Goal: Task Accomplishment & Management: Manage account settings

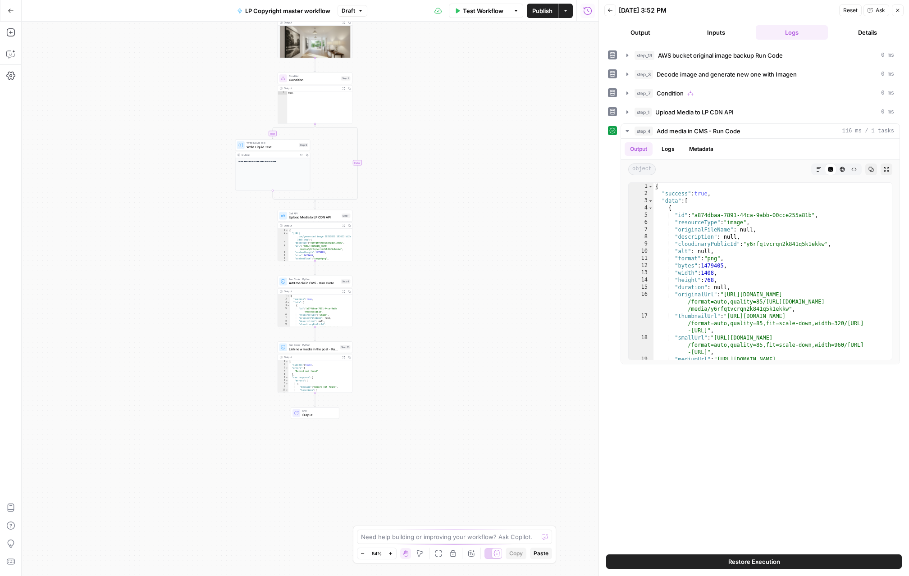
drag, startPoint x: 471, startPoint y: 243, endPoint x: 455, endPoint y: 109, distance: 134.8
click at [455, 109] on div "**********" at bounding box center [310, 299] width 577 height 555
click at [328, 346] on span "Link new media in the post - Run Code" at bounding box center [314, 347] width 50 height 5
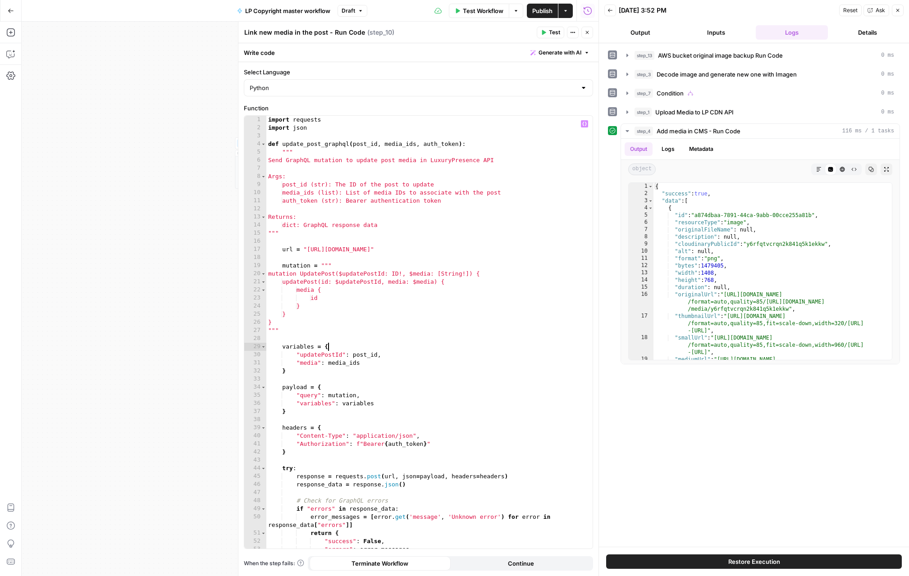
click at [328, 346] on div "import requests import json def update_post_graphql ( post_id , media_ids , aut…" at bounding box center [429, 340] width 326 height 449
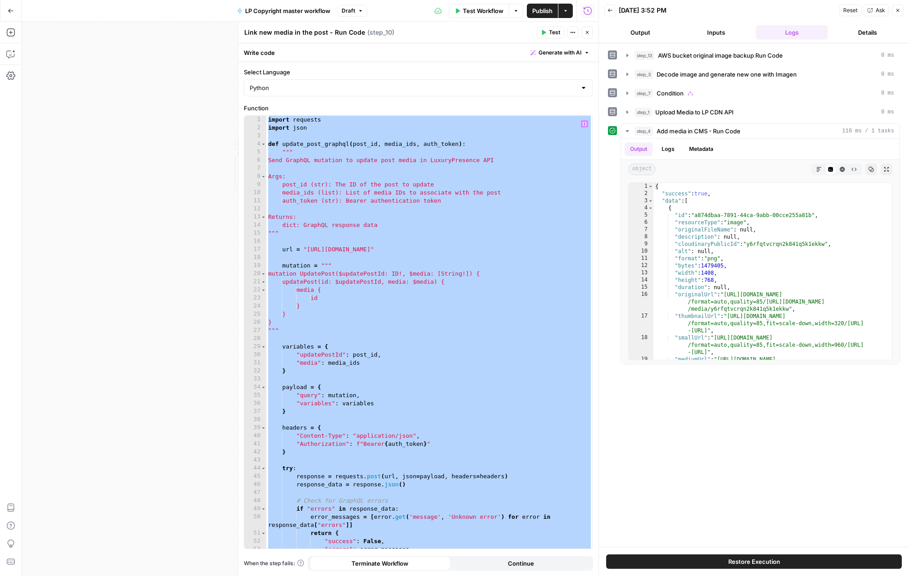
click at [270, 119] on div "import requests import json def update_post_graphql ( post_id , media_ids , aut…" at bounding box center [429, 340] width 326 height 449
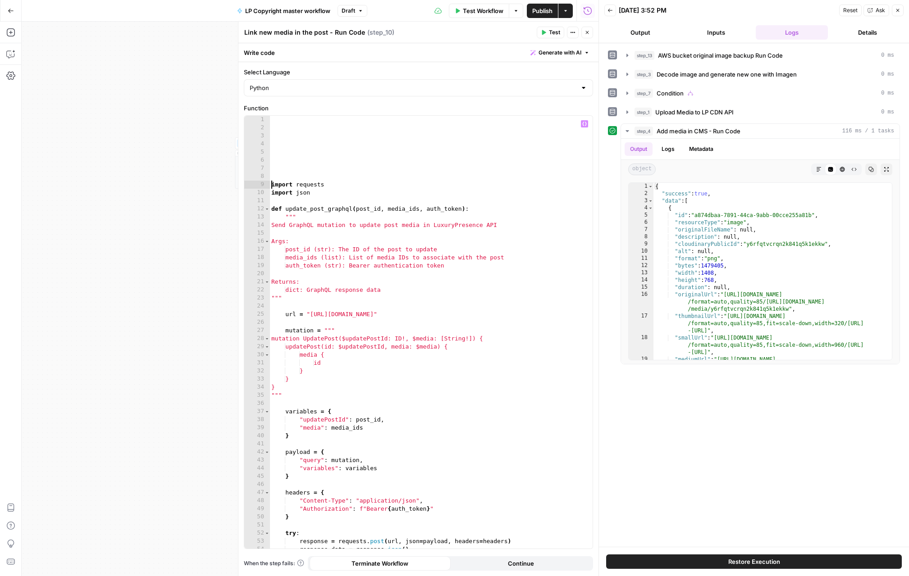
type textarea "**********"
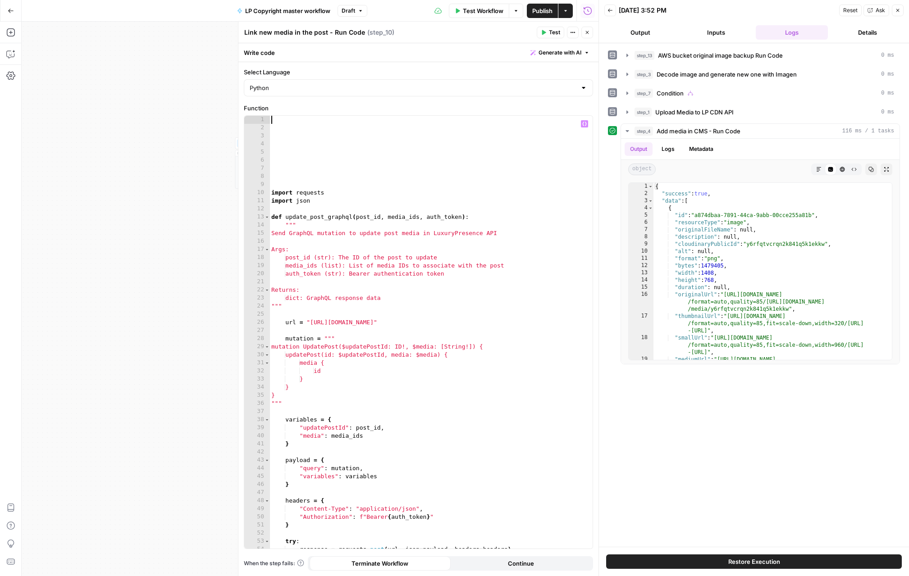
paste textarea "**********"
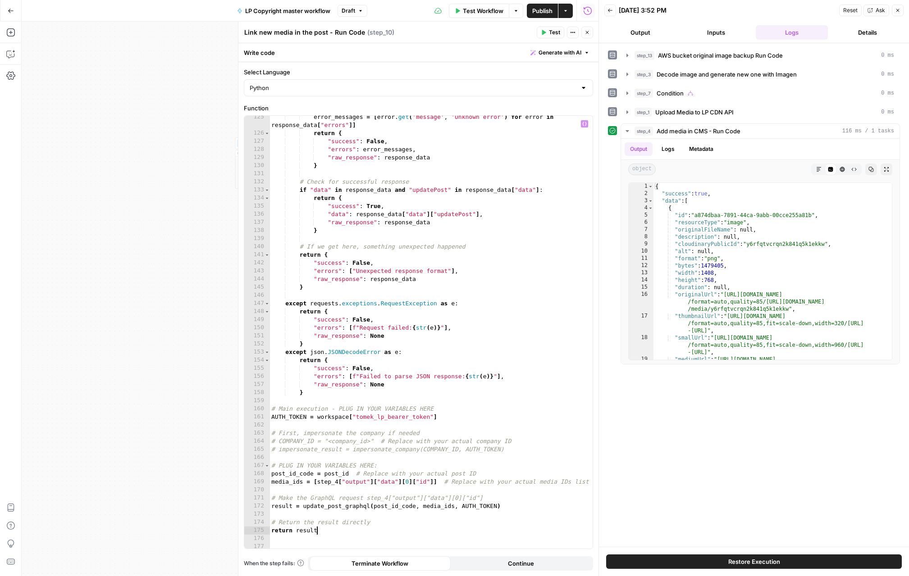
scroll to position [1062, 0]
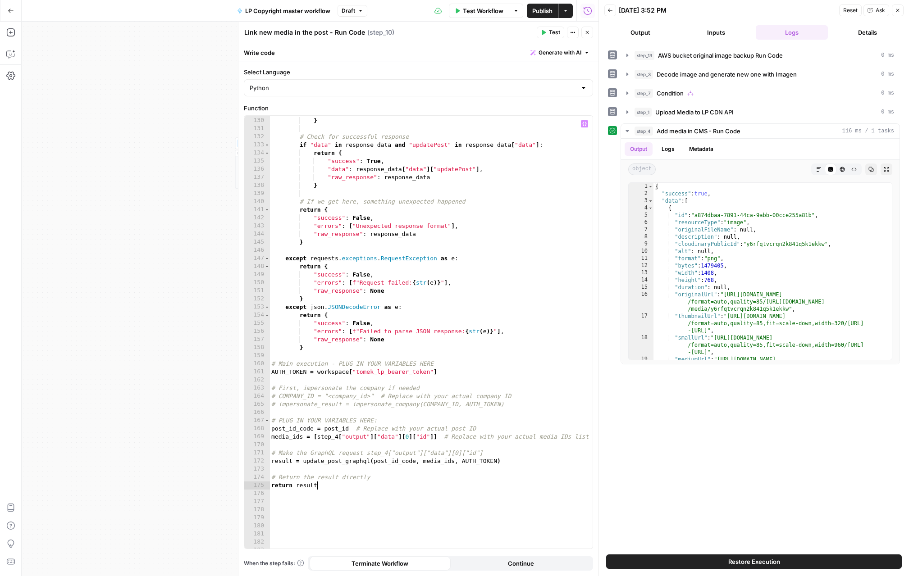
click at [282, 398] on div ""raw_response" : response_data } # Check for successful response if "data" in r…" at bounding box center [431, 333] width 323 height 449
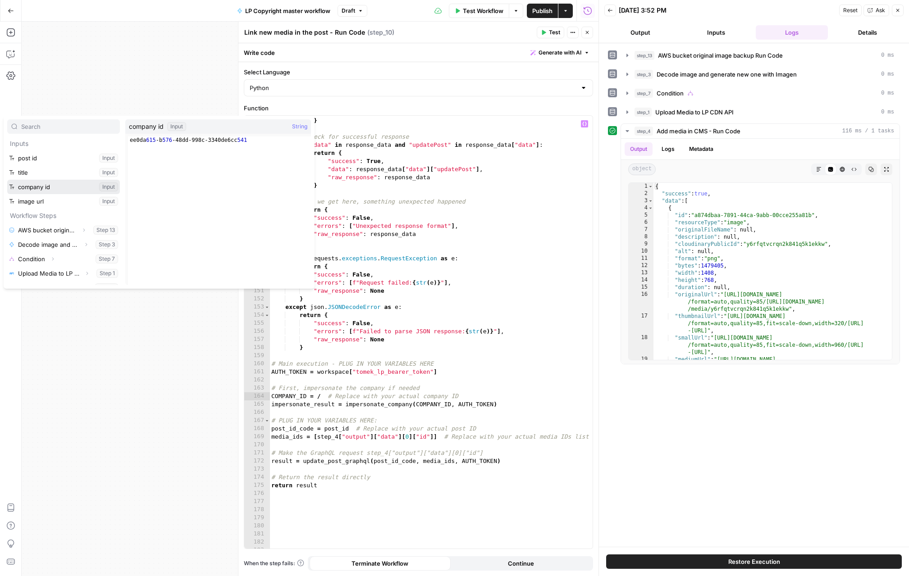
click at [56, 189] on button "Select variable company id" at bounding box center [63, 187] width 113 height 14
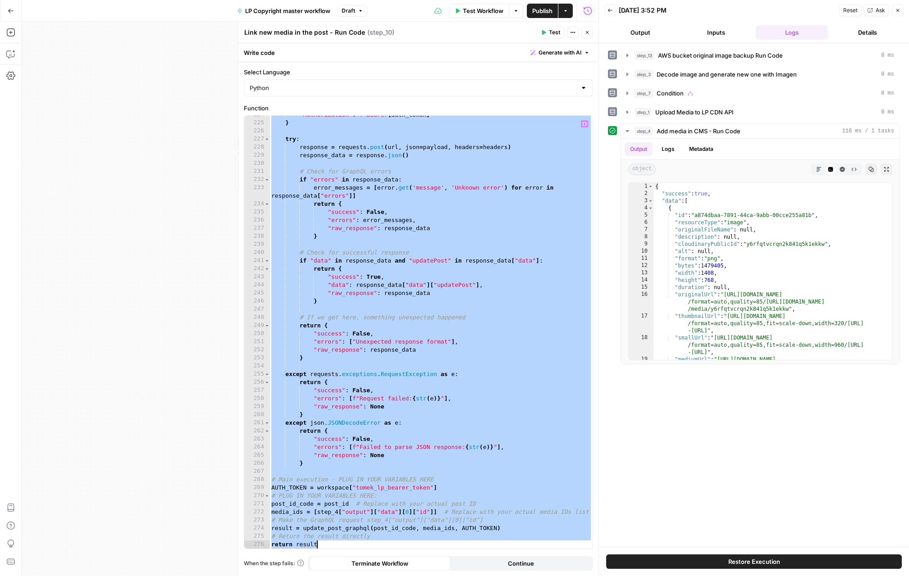
scroll to position [1830, 0]
drag, startPoint x: 281, startPoint y: 389, endPoint x: 305, endPoint y: 580, distance: 192.6
click at [305, 576] on html "**********" at bounding box center [454, 288] width 909 height 576
type textarea "**********"
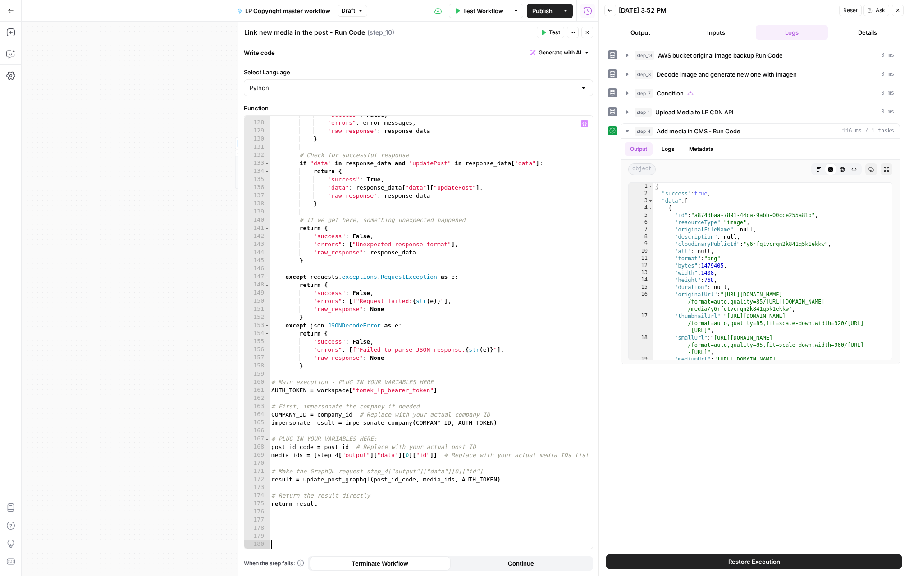
scroll to position [1043, 0]
click at [546, 34] on button "Test" at bounding box center [550, 33] width 27 height 12
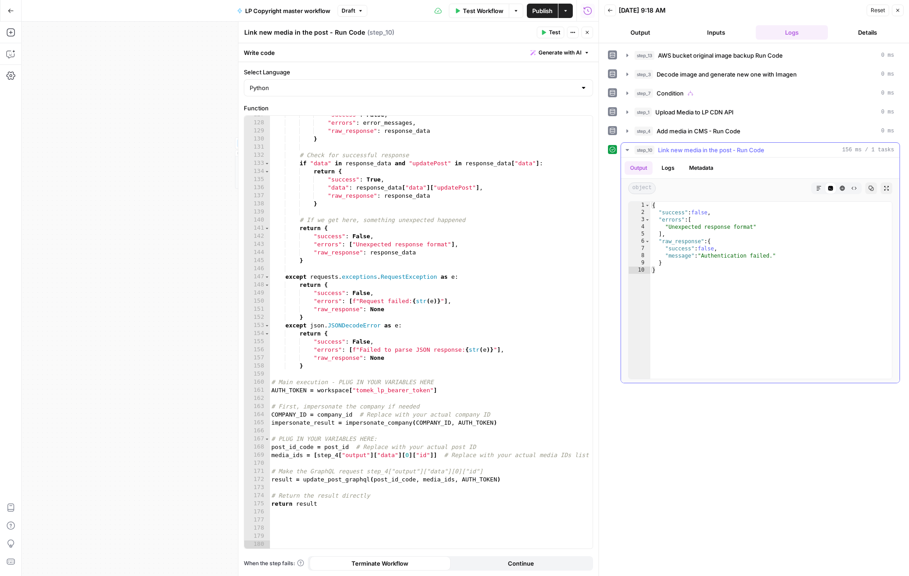
click at [669, 167] on button "Logs" at bounding box center [668, 168] width 24 height 14
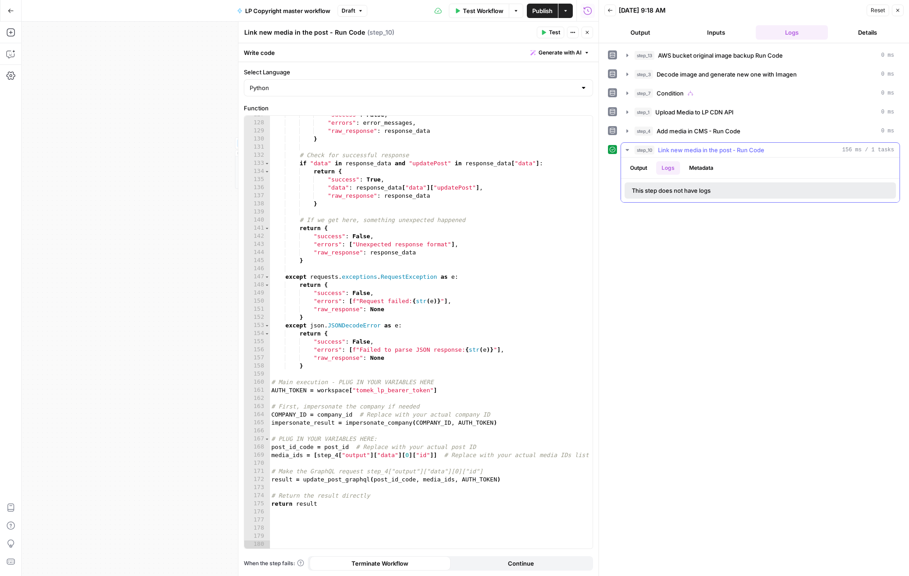
click at [644, 165] on button "Output" at bounding box center [639, 168] width 28 height 14
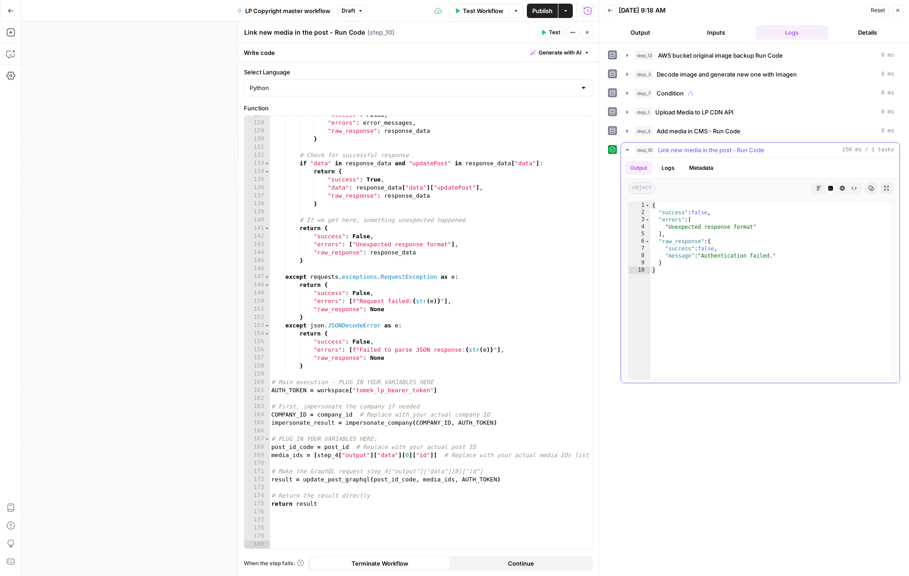
click at [670, 168] on button "Logs" at bounding box center [668, 168] width 24 height 14
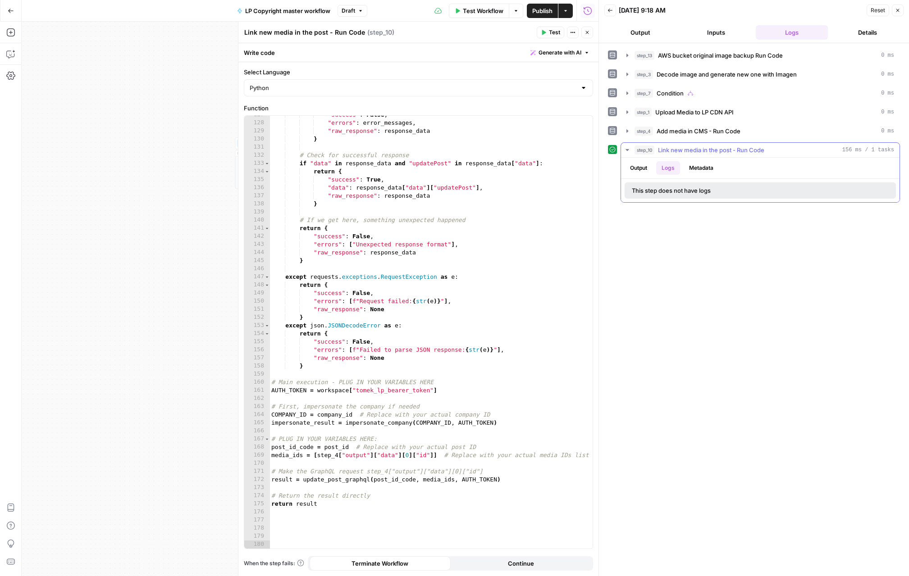
click at [640, 169] on button "Output" at bounding box center [639, 168] width 28 height 14
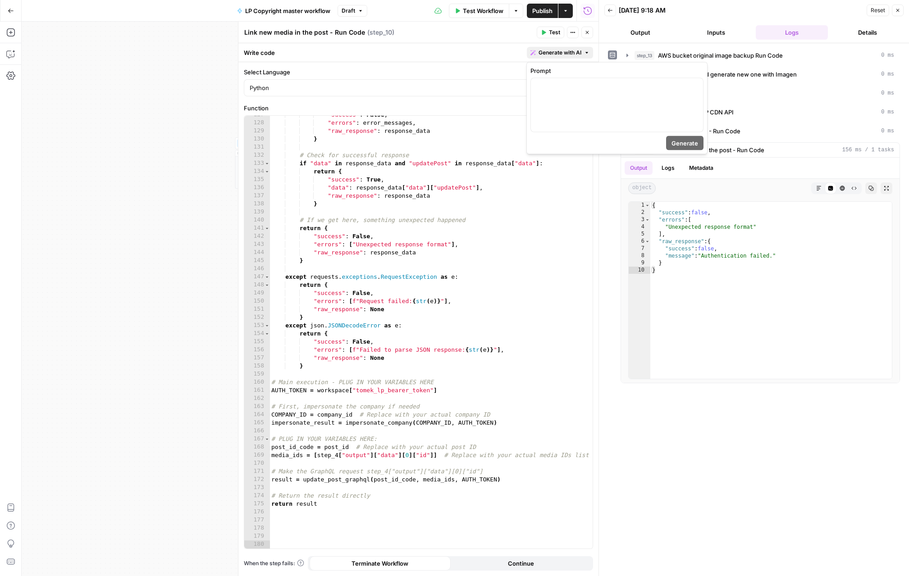
click at [581, 54] on span "Generate with AI" at bounding box center [560, 53] width 43 height 8
click at [582, 84] on p at bounding box center [616, 86] width 161 height 9
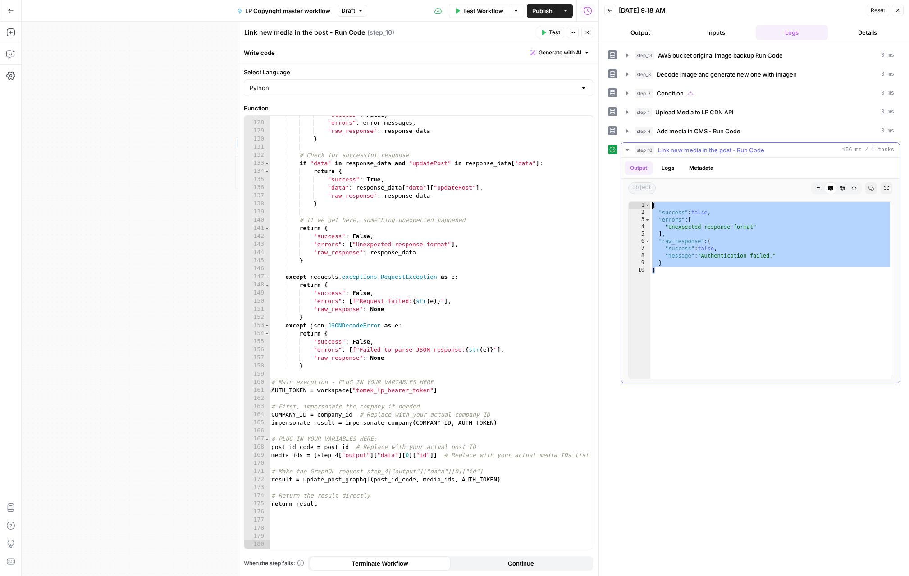
drag, startPoint x: 671, startPoint y: 272, endPoint x: 639, endPoint y: 208, distance: 71.6
click at [639, 208] on div "* 1 2 3 4 5 6 7 8 9 10 { "success" : false , "errors" : [ "Unexpected response …" at bounding box center [760, 290] width 264 height 178
type textarea "**********"
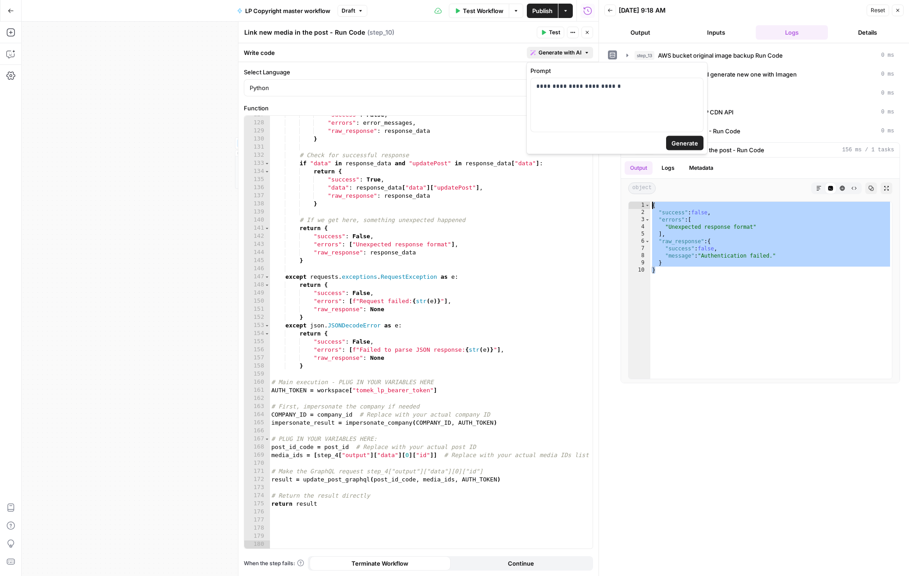
click at [561, 50] on span "Generate with AI" at bounding box center [560, 53] width 43 height 8
click at [612, 92] on div "**********" at bounding box center [617, 105] width 172 height 54
paste div
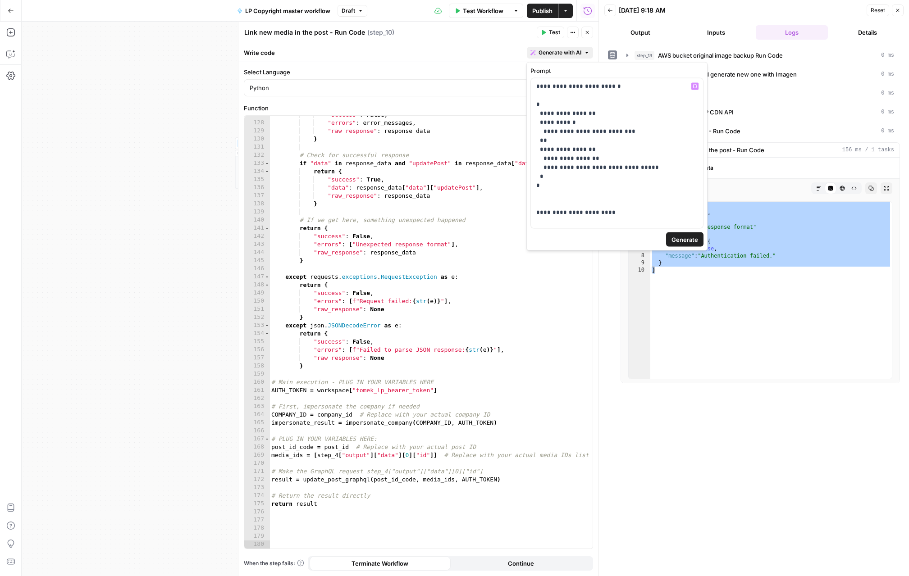
click at [676, 244] on span "Generate" at bounding box center [685, 239] width 27 height 9
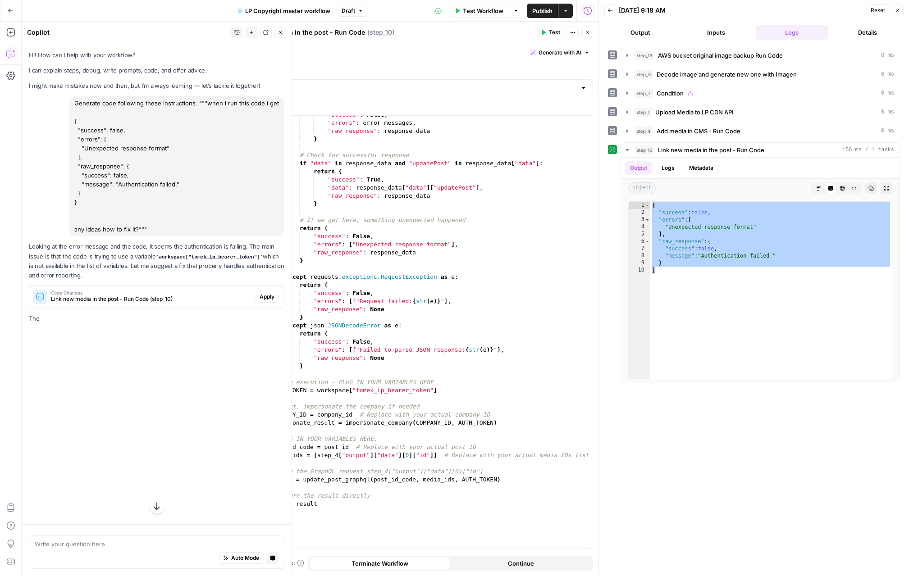
scroll to position [0, 0]
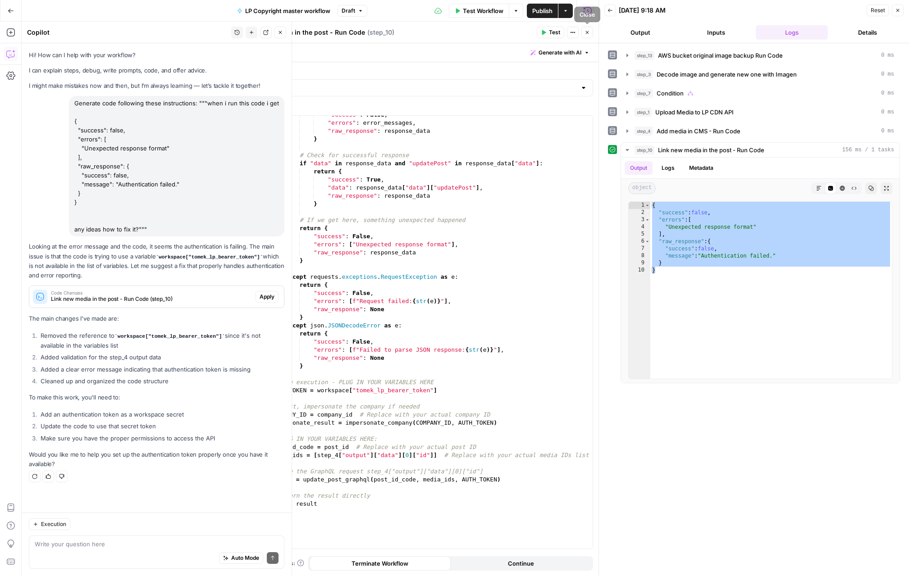
click at [585, 35] on icon "button" at bounding box center [587, 32] width 5 height 5
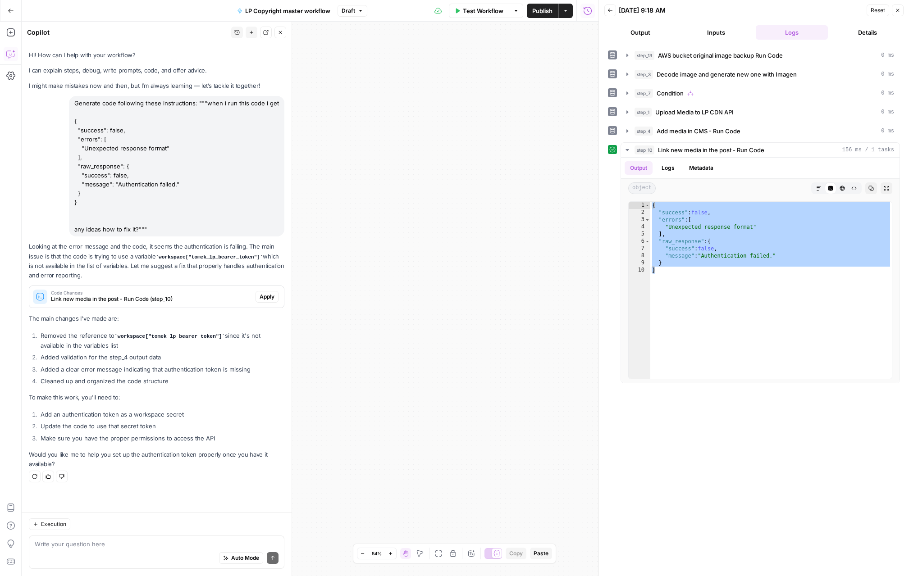
click at [282, 33] on icon "button" at bounding box center [280, 32] width 5 height 5
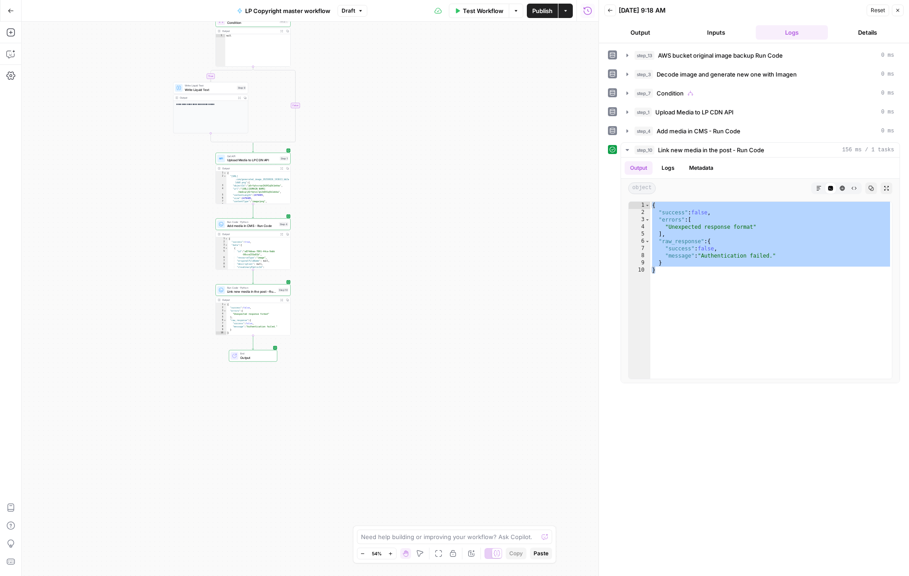
drag, startPoint x: 272, startPoint y: 256, endPoint x: 492, endPoint y: 247, distance: 220.1
click at [492, 247] on div "**********" at bounding box center [310, 299] width 577 height 555
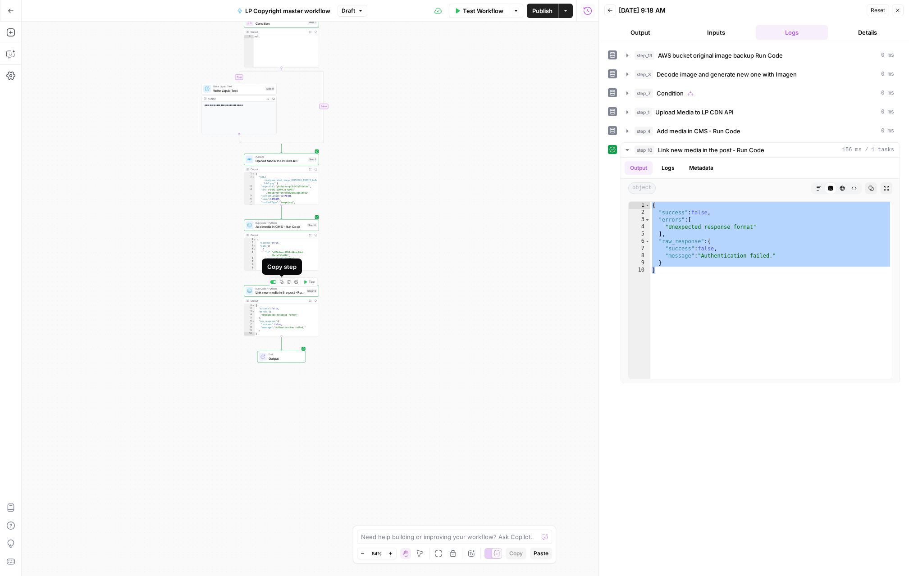
click at [284, 284] on button "Copy step" at bounding box center [282, 282] width 6 height 6
click at [281, 279] on icon "Edge from step_4 to step_10" at bounding box center [281, 278] width 1 height 14
click at [280, 291] on span "Link new media in the post - Run Code" at bounding box center [280, 292] width 49 height 5
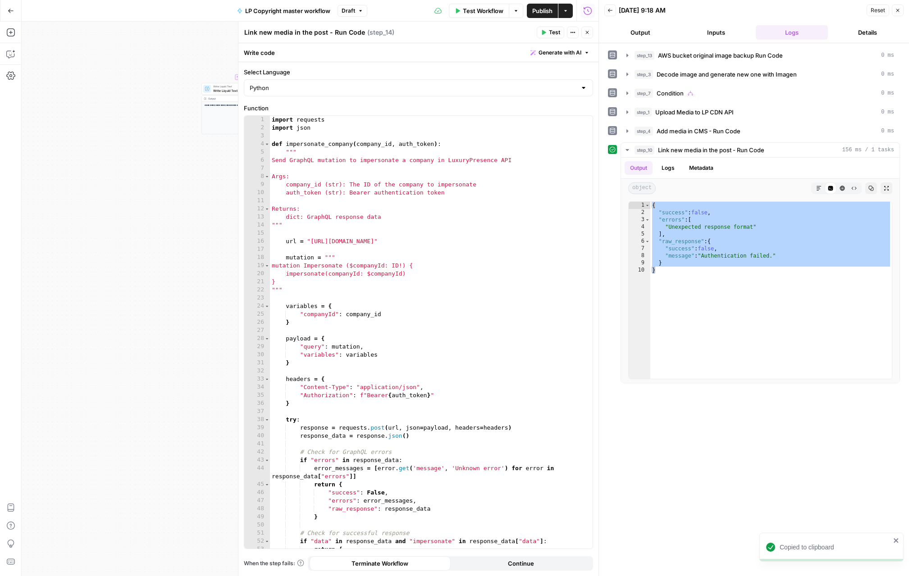
type textarea "**********"
click at [403, 270] on div "import requests import json def impersonate_company ( company_id , auth_token )…" at bounding box center [431, 340] width 323 height 449
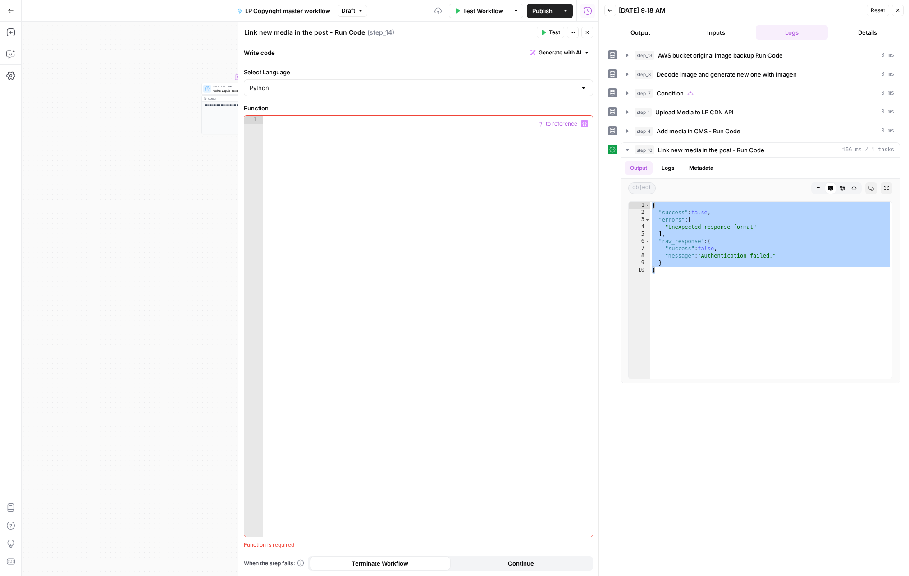
paste textarea "**********"
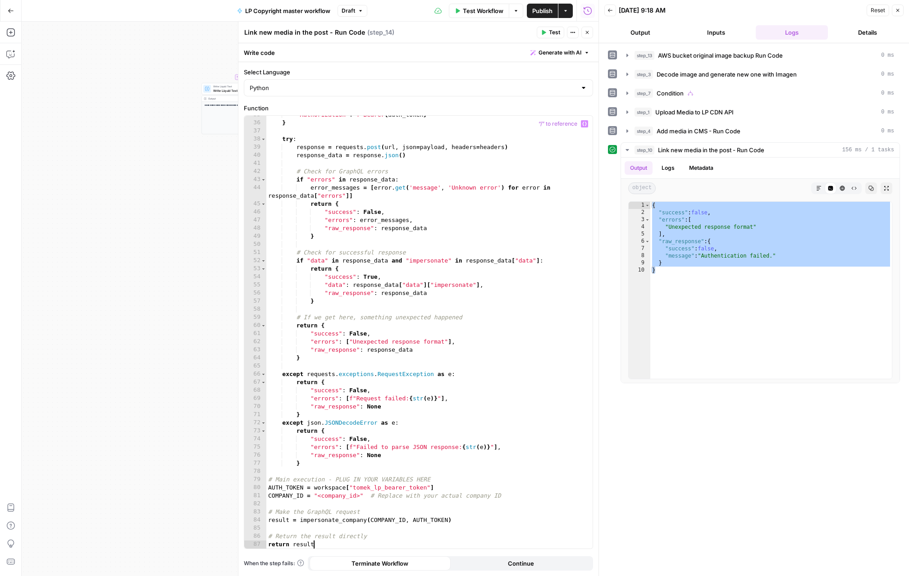
scroll to position [281, 0]
drag, startPoint x: 314, startPoint y: 496, endPoint x: 351, endPoint y: 509, distance: 39.4
click at [314, 496] on div ""Authorization" : f"Bearer { auth_token } " } try : response = requests . post …" at bounding box center [429, 335] width 326 height 449
type textarea "**********"
click at [544, 33] on icon "button" at bounding box center [544, 32] width 4 height 5
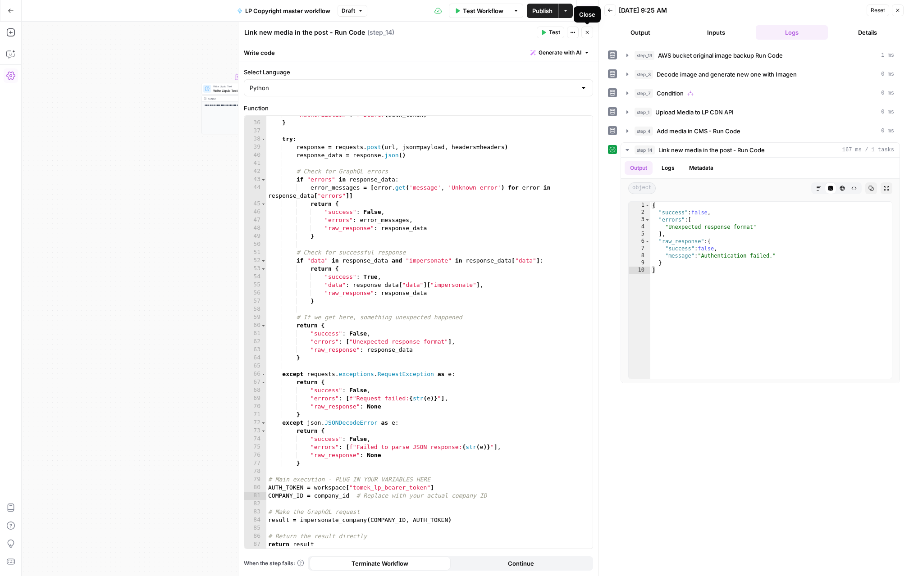
click at [590, 32] on button "Close" at bounding box center [587, 33] width 12 height 12
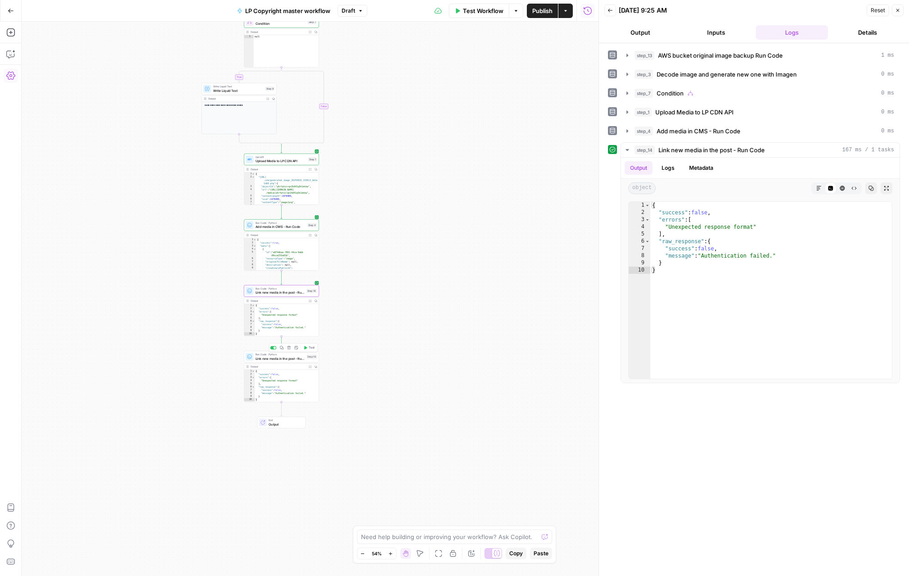
click at [280, 356] on span "Link new media in the post - Run Code" at bounding box center [281, 358] width 50 height 5
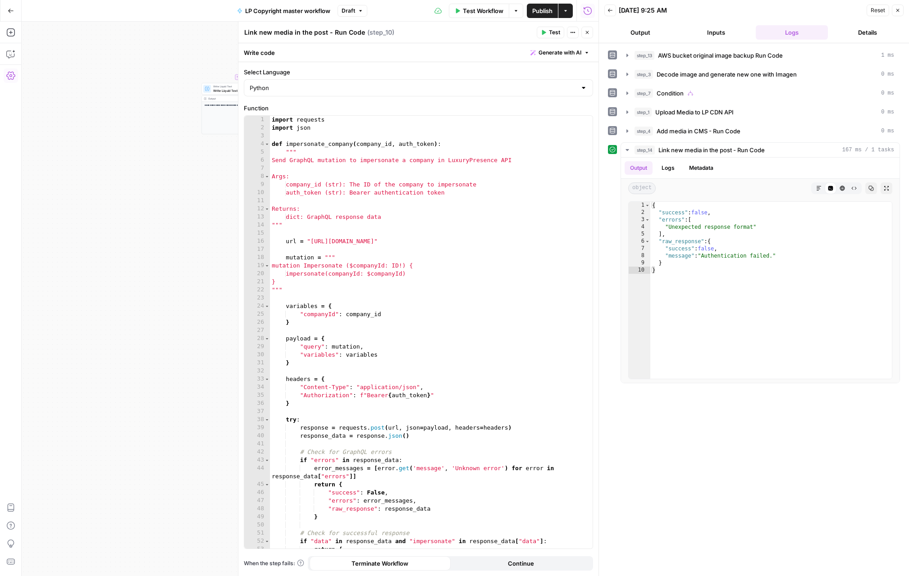
click at [550, 33] on span "Test" at bounding box center [554, 32] width 11 height 8
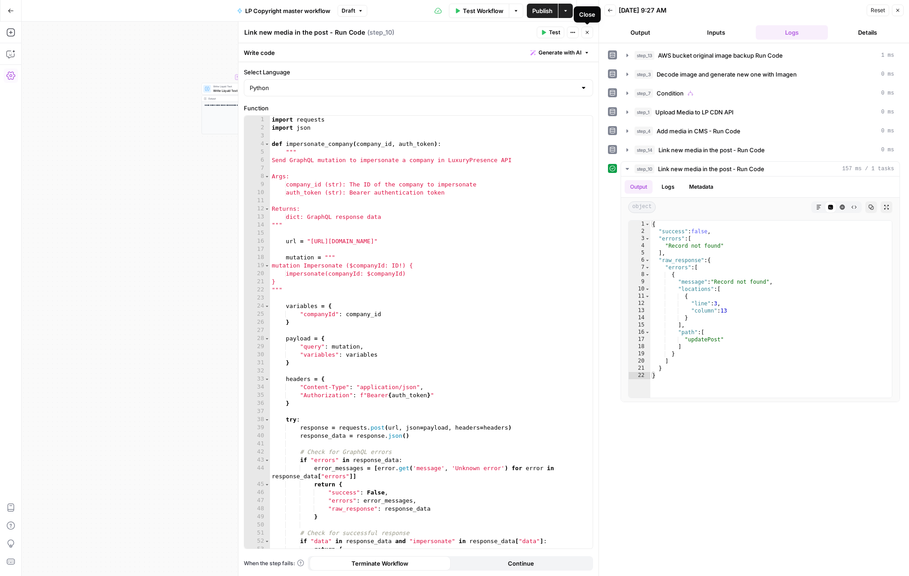
click at [586, 33] on icon "button" at bounding box center [587, 32] width 5 height 5
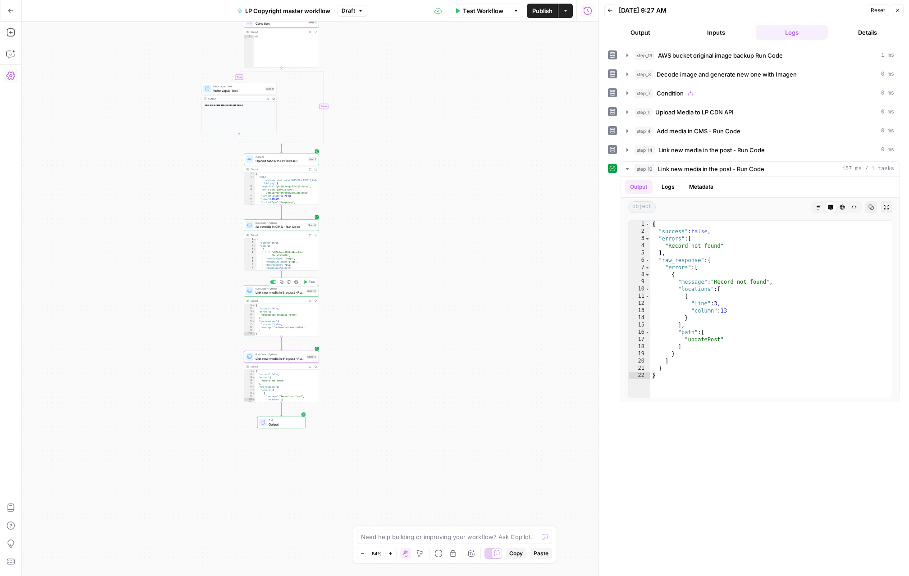
click at [283, 293] on span "Link new media in the post - Run Code" at bounding box center [280, 292] width 49 height 5
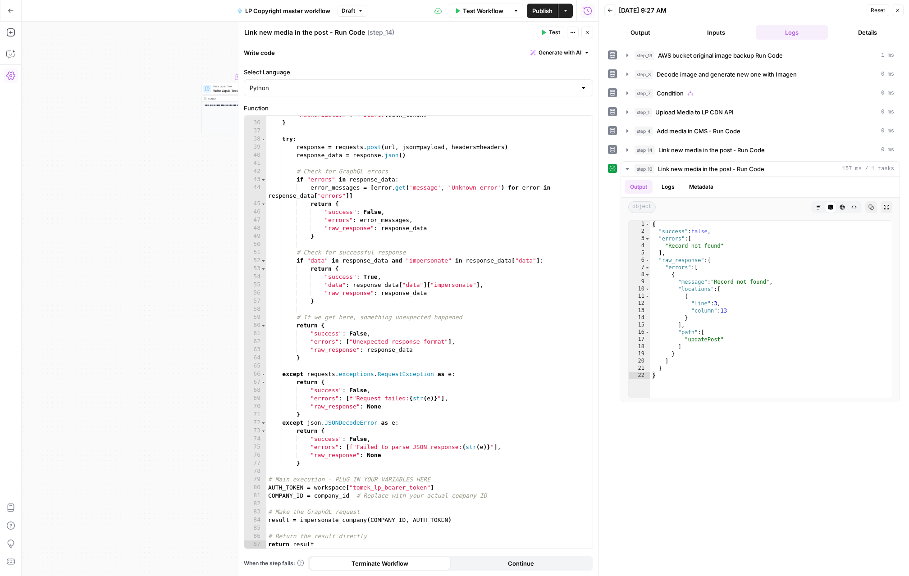
click at [544, 35] on icon "button" at bounding box center [543, 32] width 5 height 5
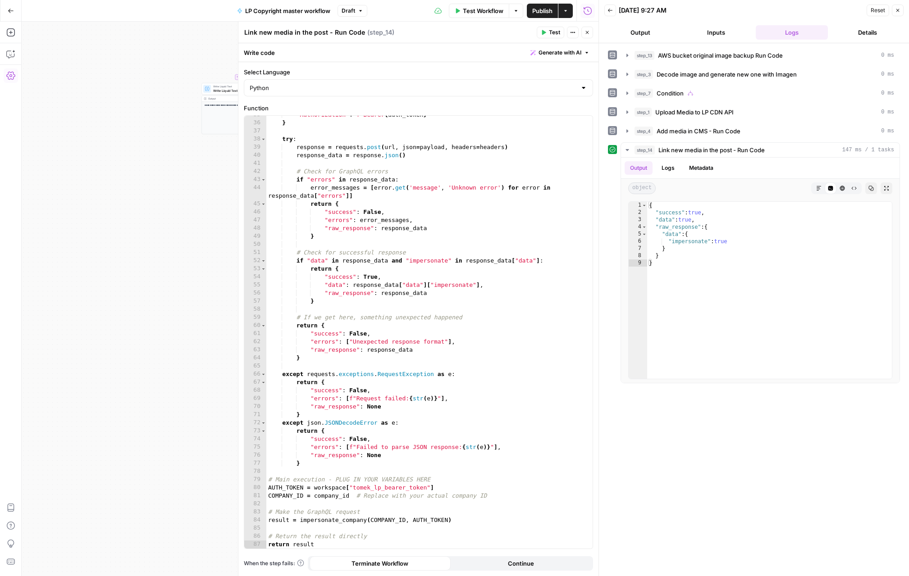
click at [589, 36] on button "Close" at bounding box center [587, 33] width 12 height 12
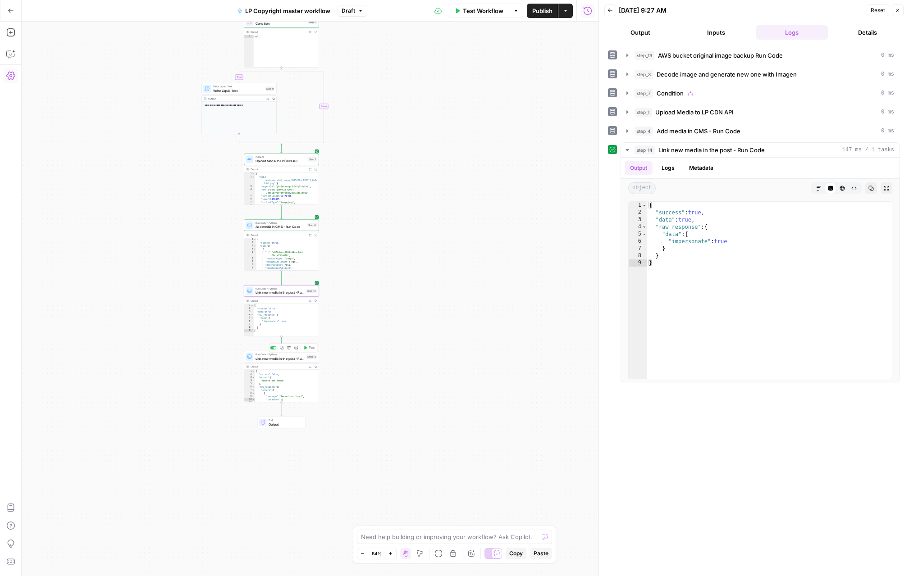
click at [297, 361] on div "Run Code · Python Link new media in the post - Run Code Step 10 Copy step Delet…" at bounding box center [281, 357] width 75 height 12
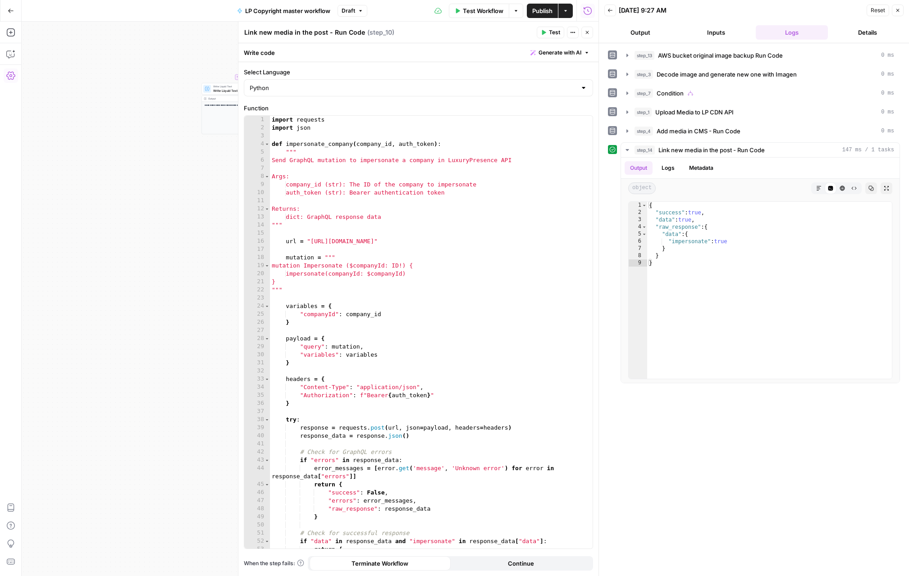
click at [553, 37] on button "Test" at bounding box center [550, 33] width 27 height 12
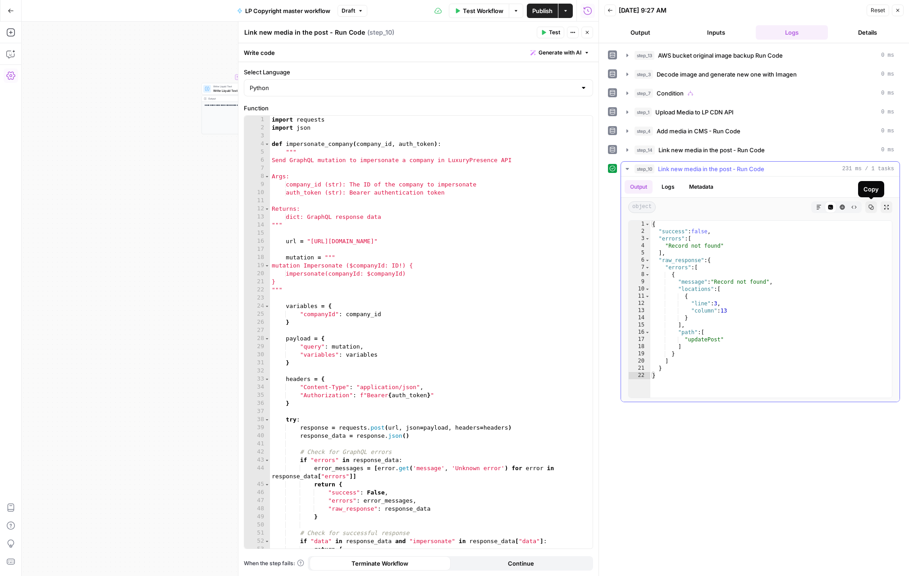
click at [872, 207] on icon "button" at bounding box center [871, 207] width 5 height 5
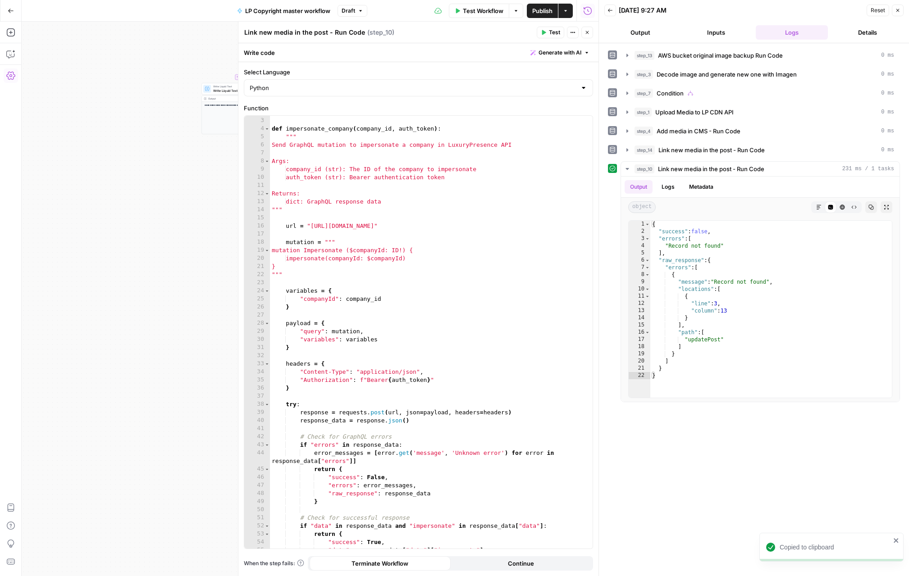
scroll to position [15, 0]
drag, startPoint x: 386, startPoint y: 298, endPoint x: 297, endPoint y: 297, distance: 89.7
click at [297, 297] on div "import json def impersonate_company ( company_id , auth_token ) : """ Send Grap…" at bounding box center [431, 333] width 323 height 449
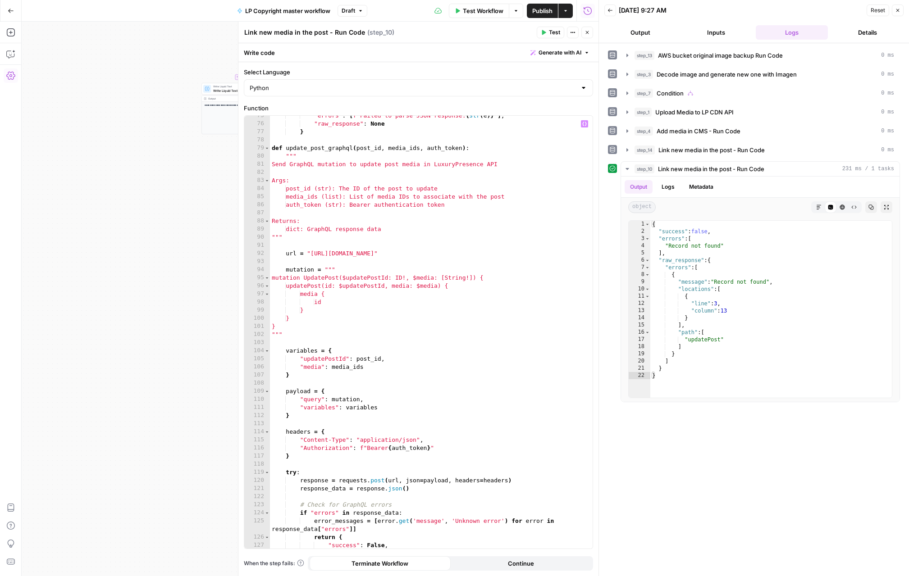
scroll to position [615, 0]
click at [395, 366] on div ""errors" : [ f"Failed to parse JSON response: { str ( e )} " ] , "raw_response"…" at bounding box center [431, 334] width 323 height 449
type textarea "**********"
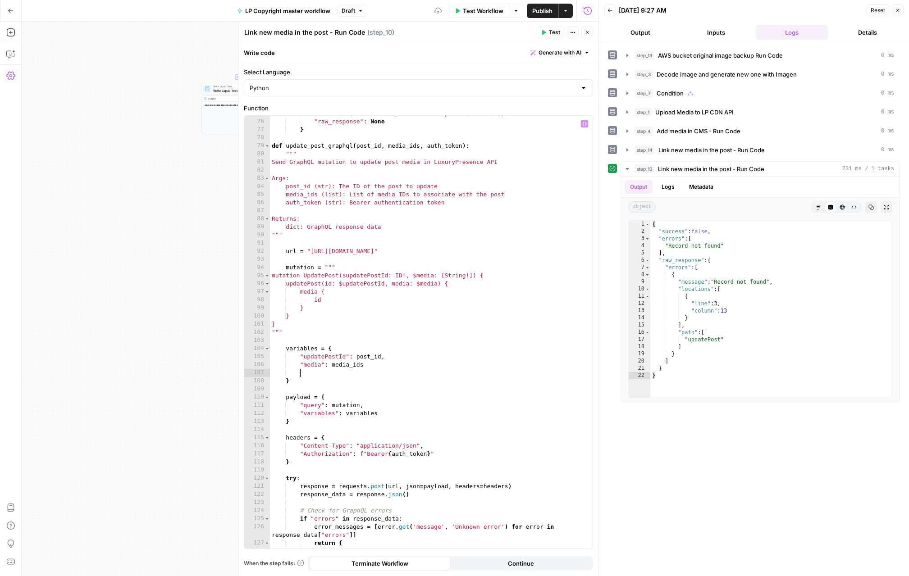
paste textarea "**********"
drag, startPoint x: 303, startPoint y: 376, endPoint x: 311, endPoint y: 381, distance: 9.9
click at [305, 377] on div ""errors" : [ f"Failed to parse JSON response: { str ( e )} " ] , "raw_response"…" at bounding box center [431, 334] width 323 height 449
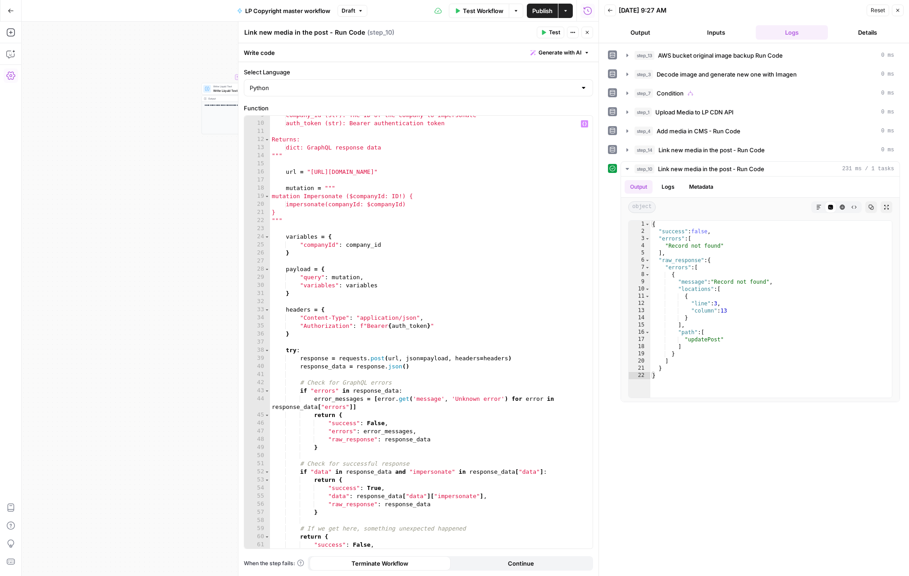
scroll to position [60, 0]
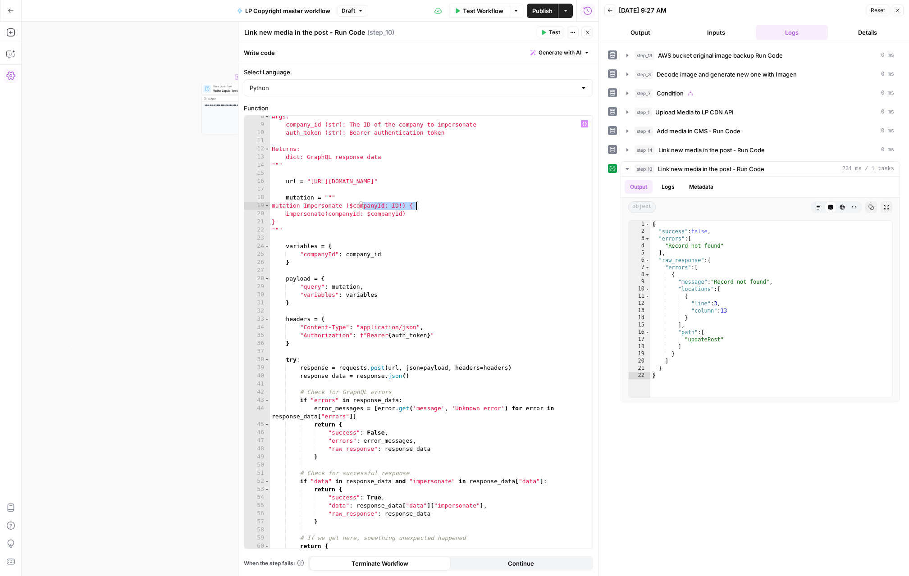
drag, startPoint x: 363, startPoint y: 205, endPoint x: 416, endPoint y: 205, distance: 52.7
click at [416, 205] on div "Args: company_id (str): The ID of the company to impersonate auth_token (str): …" at bounding box center [431, 337] width 323 height 449
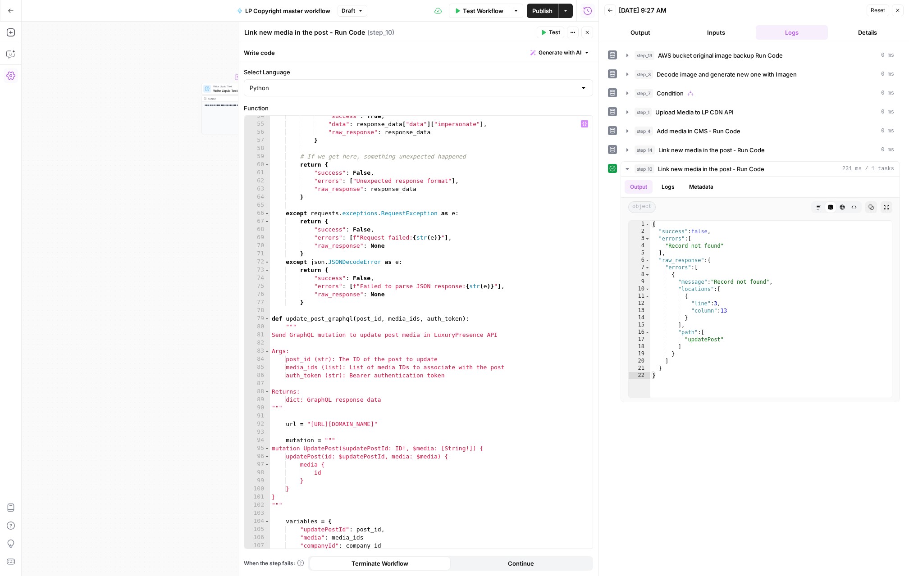
scroll to position [508, 0]
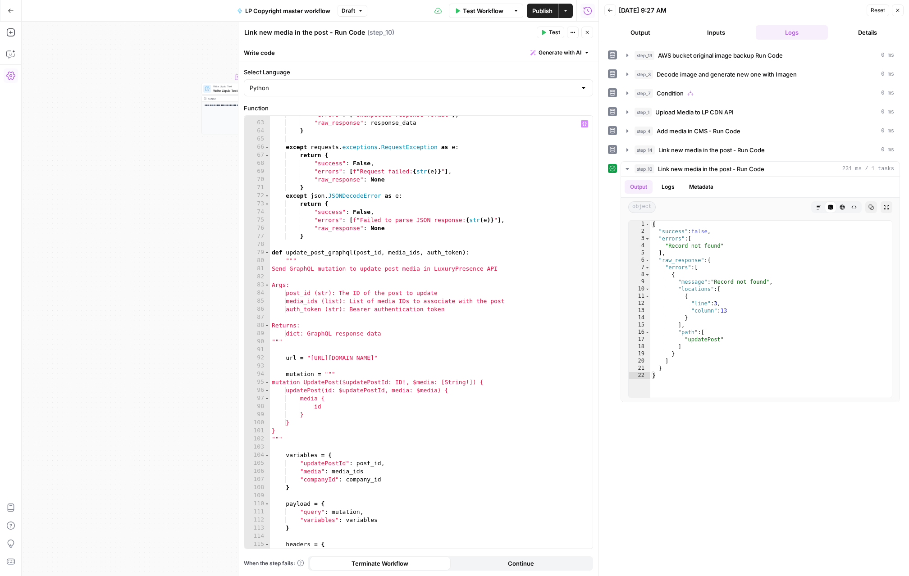
click at [487, 382] on div ""errors" : [ "Unexpected response format" ] , "raw_response" : response_data } …" at bounding box center [431, 335] width 323 height 449
paste textarea "**********"
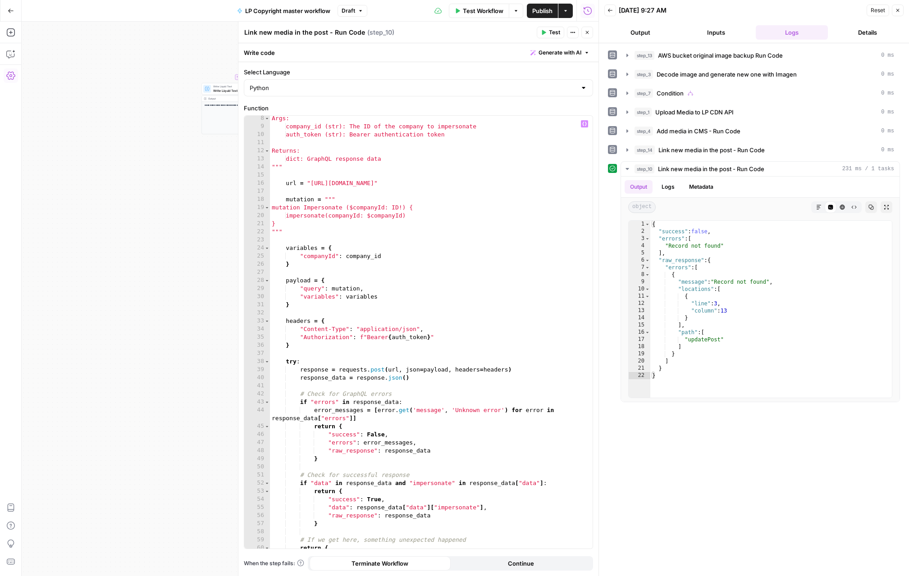
scroll to position [54, 0]
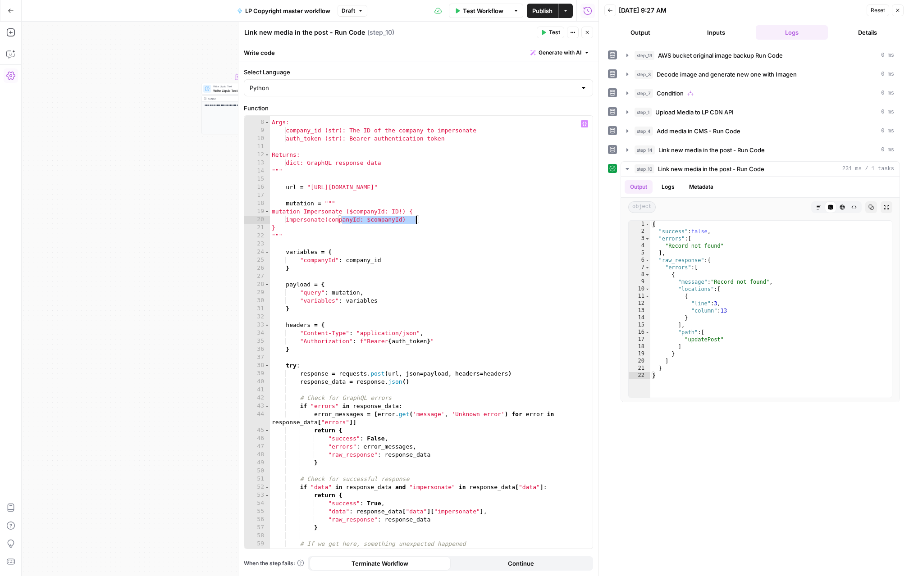
drag, startPoint x: 343, startPoint y: 220, endPoint x: 417, endPoint y: 220, distance: 73.5
click at [417, 220] on div "Args: company_id (str): The ID of the company to impersonate auth_token (str): …" at bounding box center [431, 334] width 323 height 449
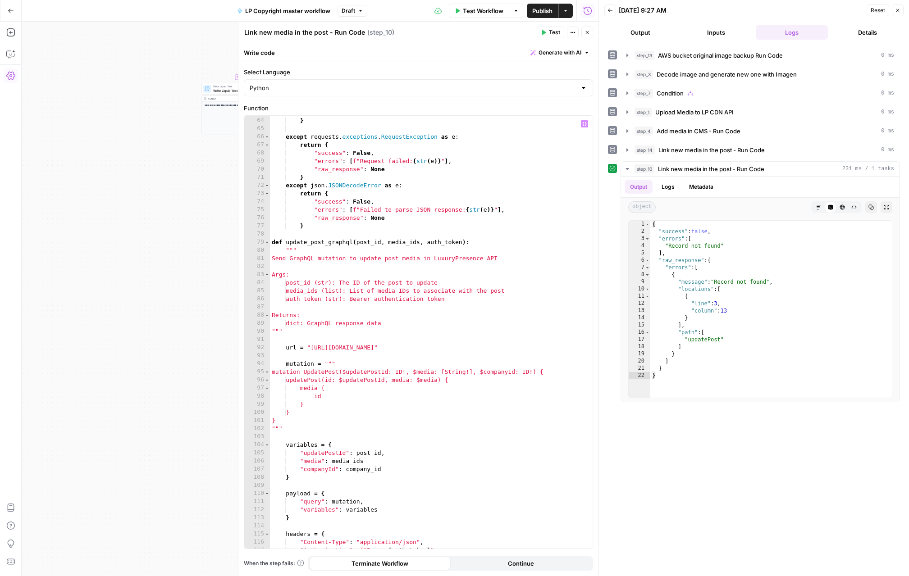
scroll to position [576, 0]
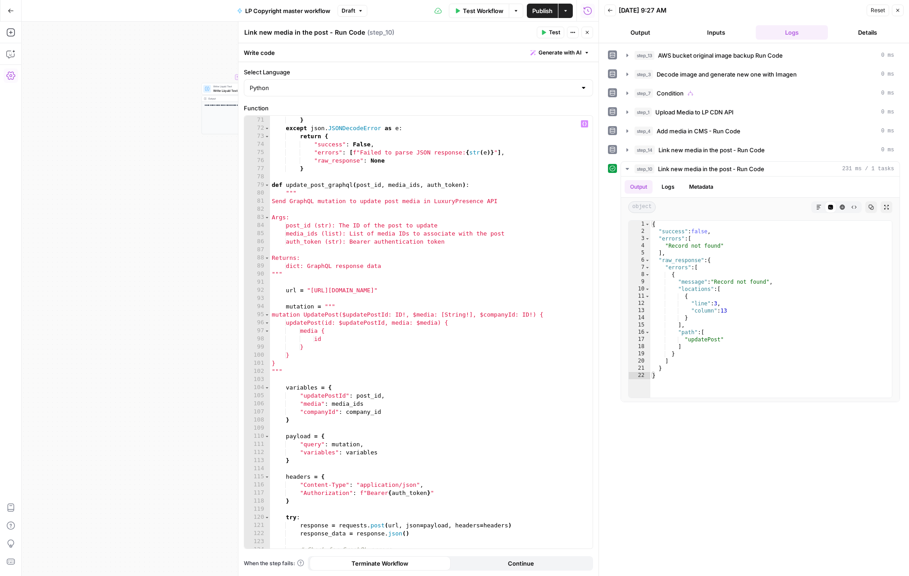
click at [453, 324] on div ""raw_response" : None } except json . JSONDecodeError as e : return { "success"…" at bounding box center [431, 332] width 323 height 449
paste textarea "**********"
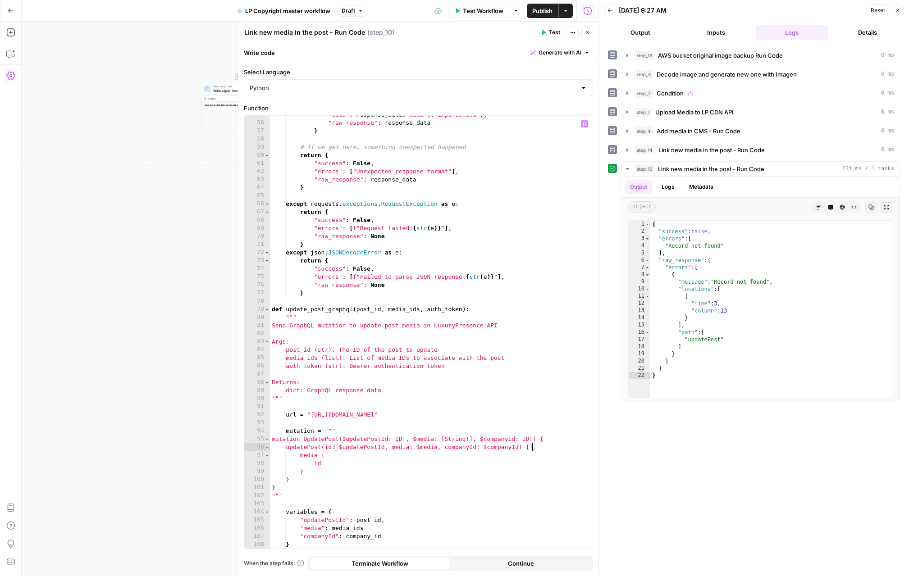
scroll to position [455, 0]
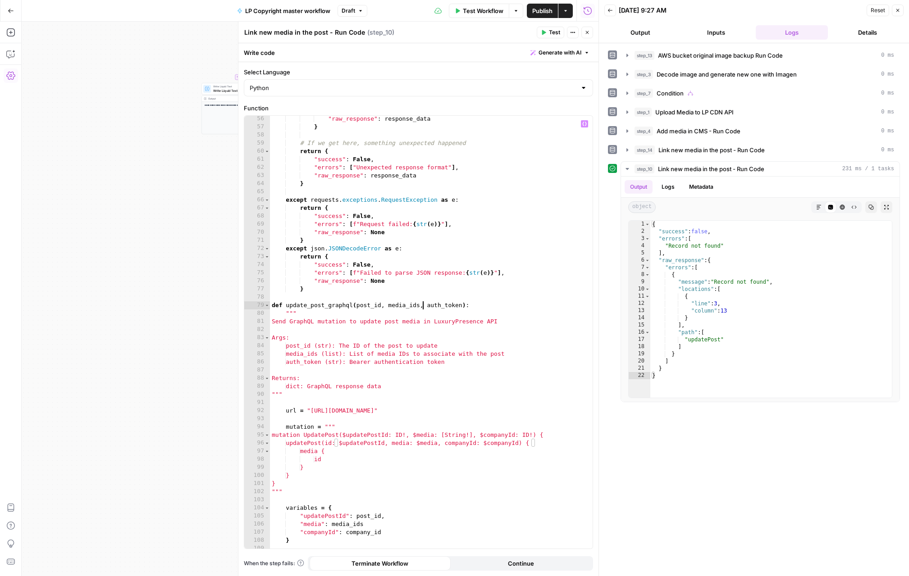
click at [421, 307] on div ""raw_response" : response_data } # If we get here, something unexpected happene…" at bounding box center [431, 339] width 323 height 449
click at [461, 303] on div ""raw_response" : response_data } # If we get here, something unexpected happene…" at bounding box center [431, 339] width 323 height 449
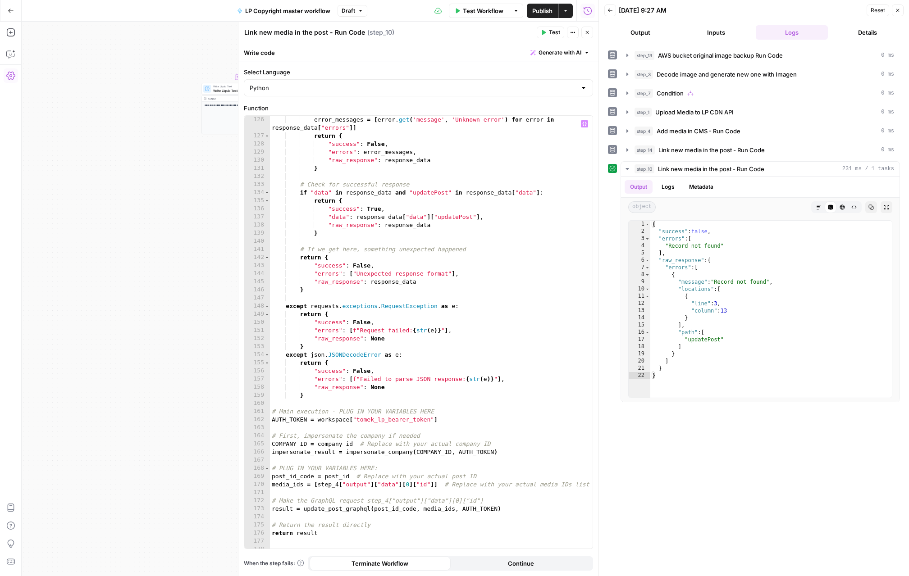
scroll to position [1052, 0]
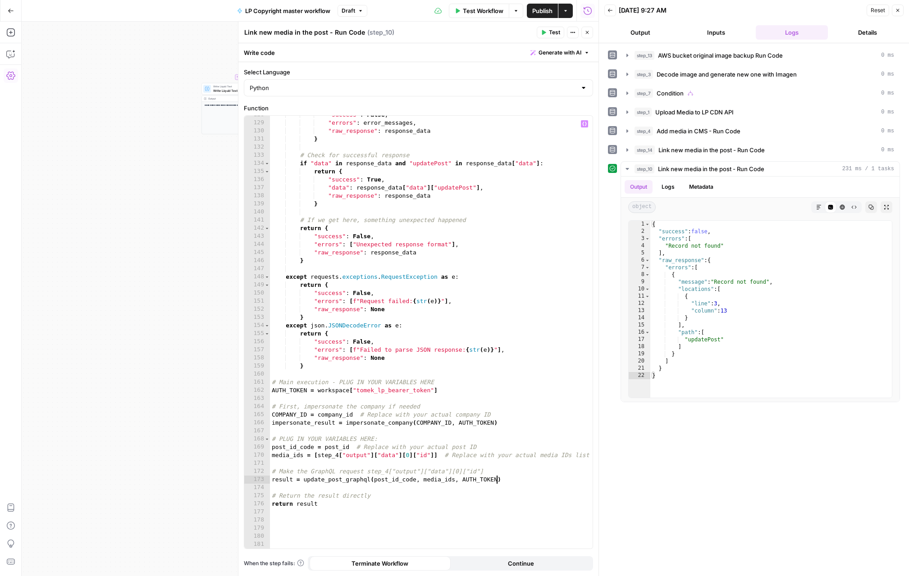
click at [497, 482] on div ""success" : False , "errors" : error_messages , "raw_response" : response_data …" at bounding box center [431, 335] width 323 height 449
click at [547, 32] on button "Test" at bounding box center [550, 33] width 27 height 12
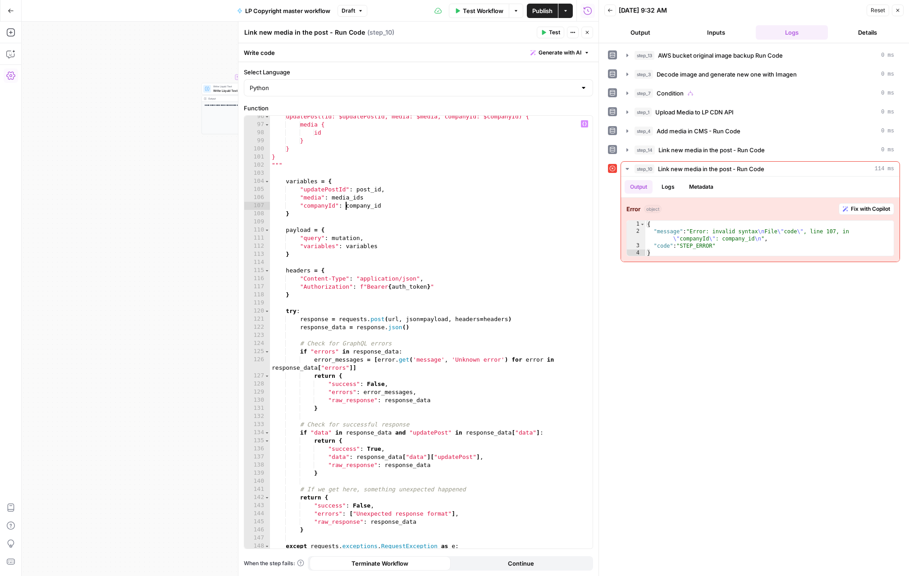
scroll to position [0, 8]
drag, startPoint x: 346, startPoint y: 205, endPoint x: 385, endPoint y: 205, distance: 38.8
click at [385, 205] on div "updatePost(id: $updatePostId, media: $media, companyId: $companyId) { media { i…" at bounding box center [431, 337] width 323 height 449
click at [546, 30] on button "Test" at bounding box center [550, 33] width 27 height 12
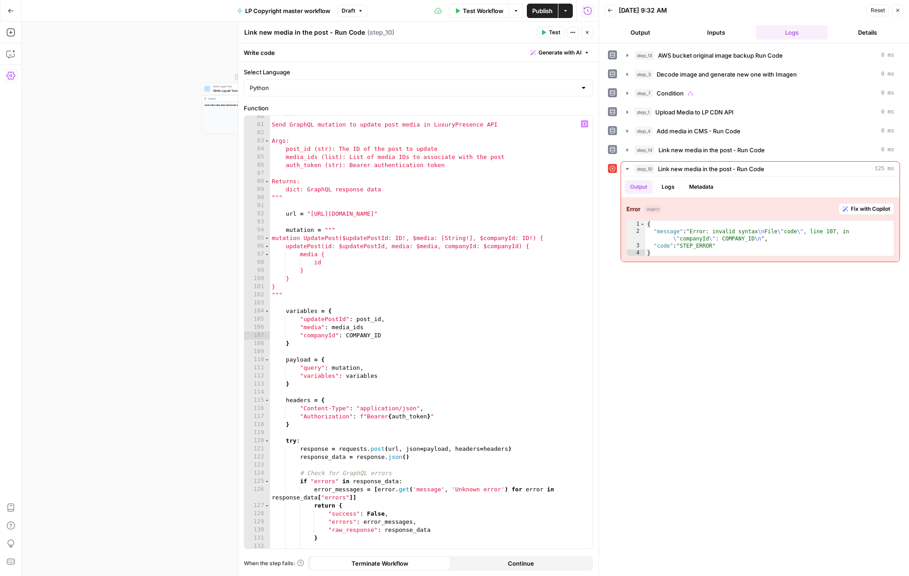
scroll to position [654, 0]
click at [375, 329] on div """" Send GraphQL mutation to update post media in LuxuryPresence API Args: post…" at bounding box center [431, 335] width 323 height 449
type textarea "**********"
click at [548, 30] on button "Test" at bounding box center [550, 33] width 27 height 12
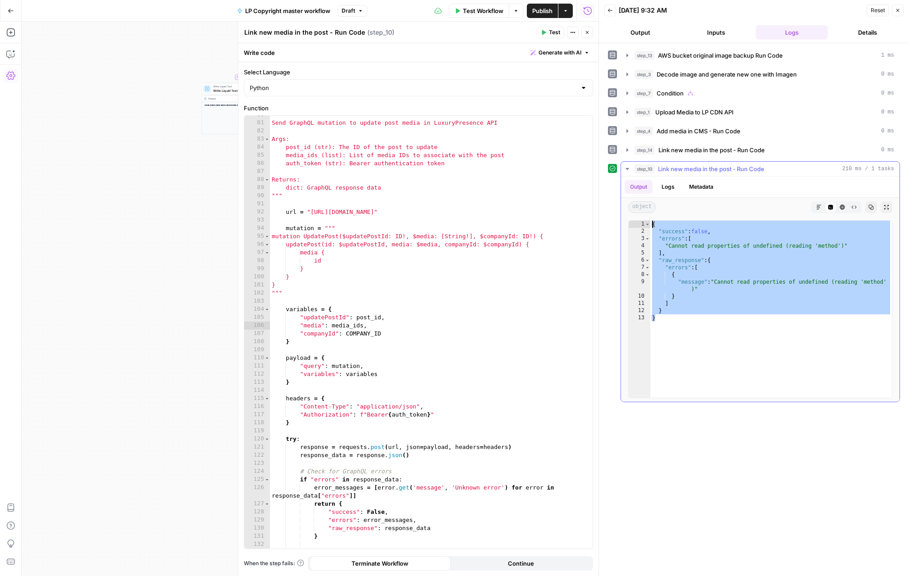
drag, startPoint x: 678, startPoint y: 328, endPoint x: 633, endPoint y: 225, distance: 112.6
click at [633, 225] on div "* 1 2 3 4 5 6 7 8 9 10 11 12 13 { "success" : false , "errors" : [ "Cannot read…" at bounding box center [760, 309] width 264 height 178
type textarea "**********"
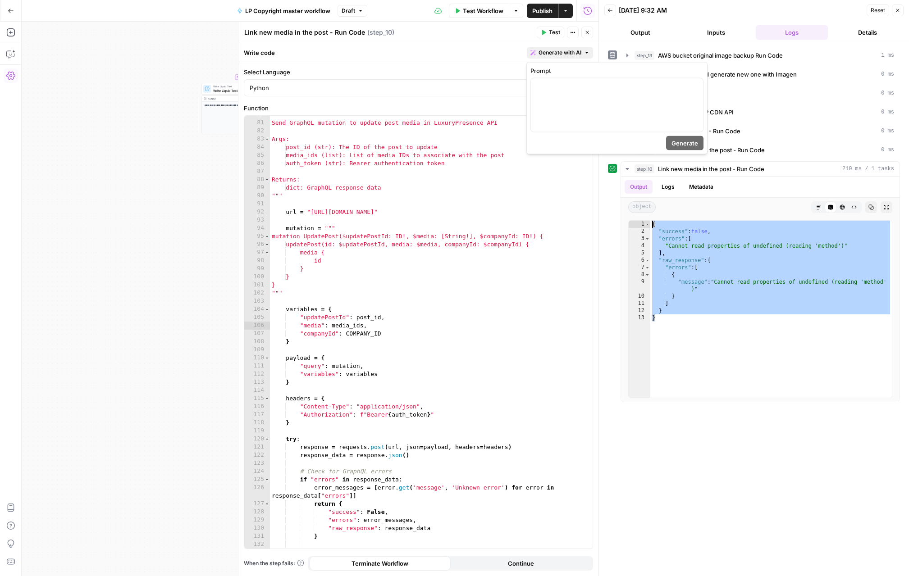
click at [571, 51] on span "Generate with AI" at bounding box center [560, 53] width 43 height 8
click at [547, 93] on div at bounding box center [617, 105] width 172 height 54
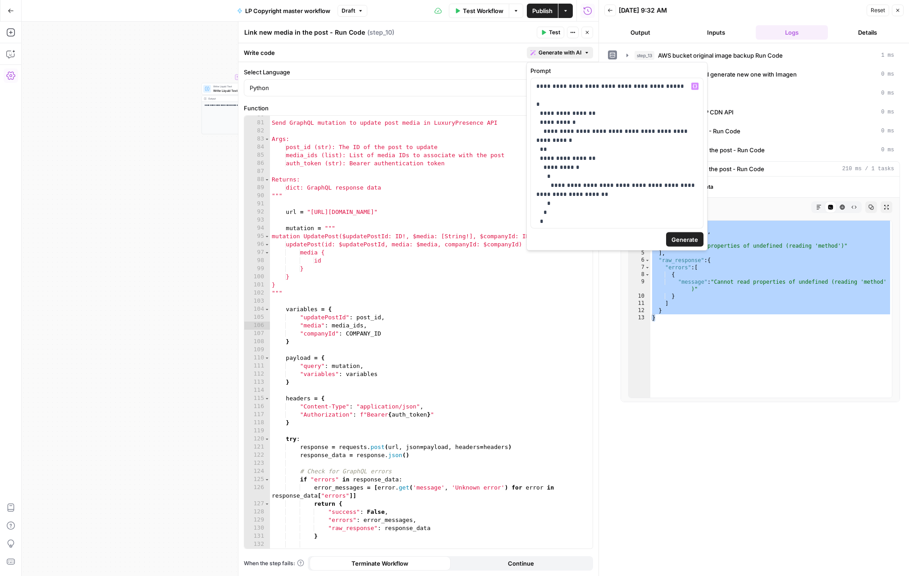
click at [691, 244] on span "Generate" at bounding box center [685, 239] width 27 height 9
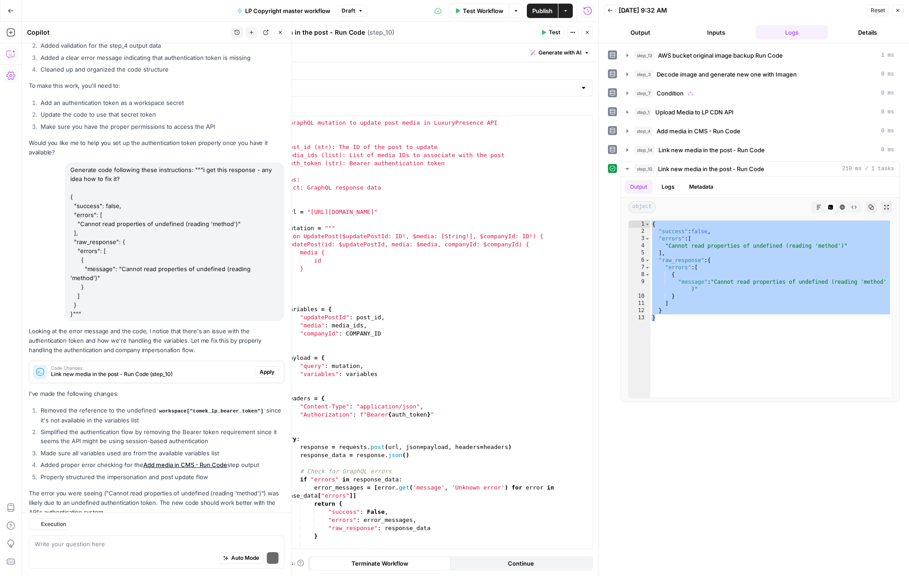
scroll to position [367, 0]
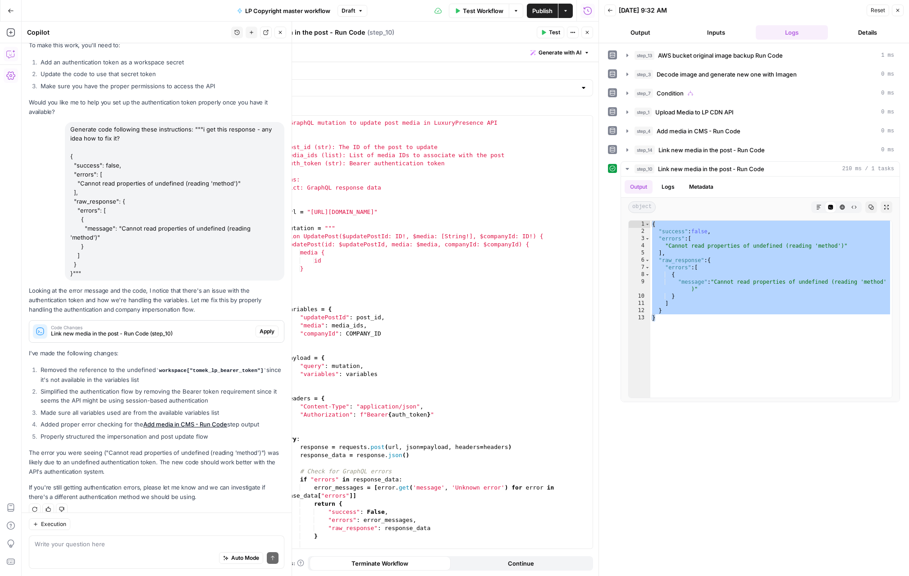
click at [282, 34] on icon "button" at bounding box center [280, 32] width 5 height 5
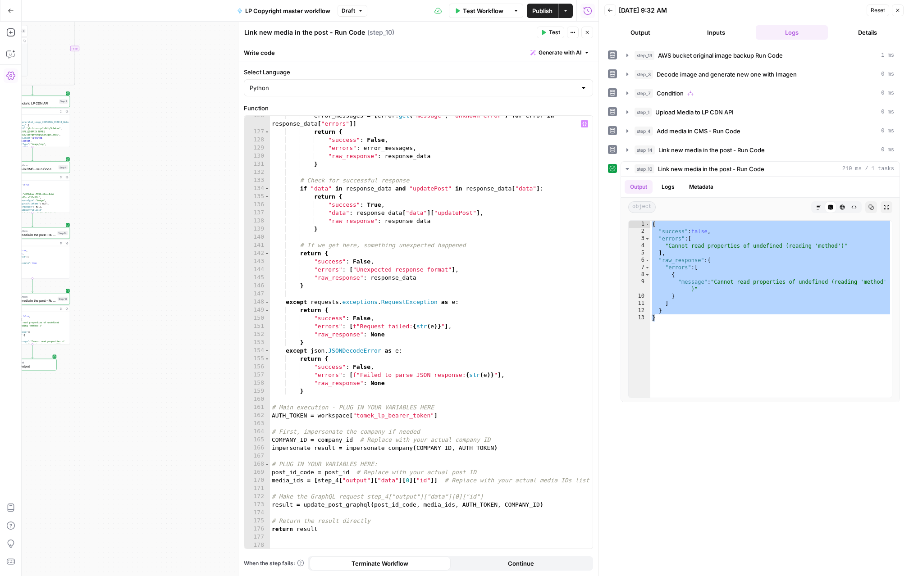
scroll to position [1052, 0]
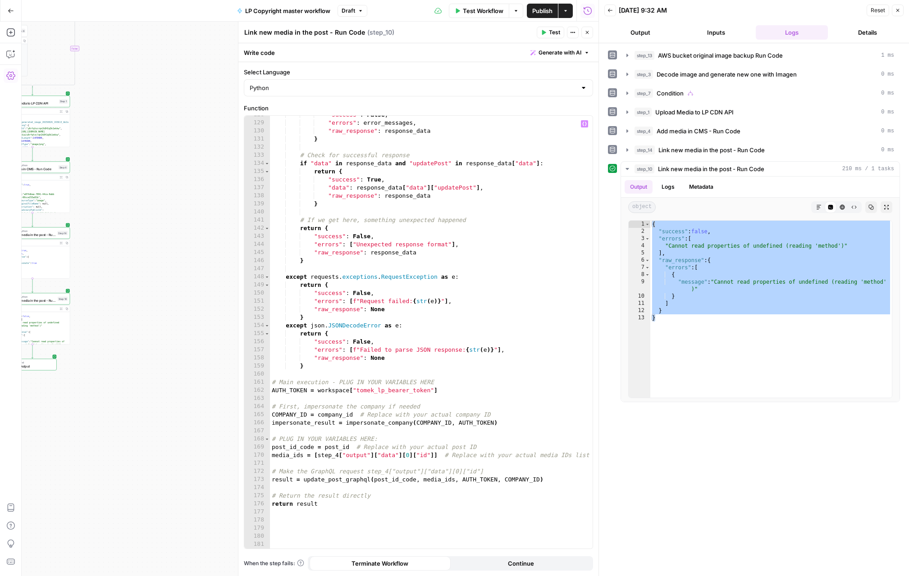
type textarea "**********"
click at [497, 394] on div ""success" : False , "errors" : error_messages , "raw_response" : response_data …" at bounding box center [431, 335] width 323 height 449
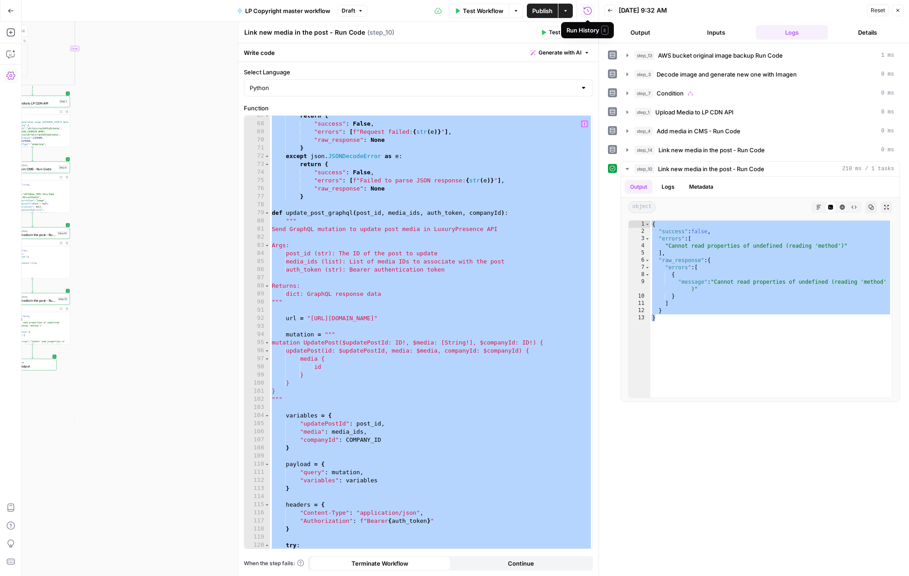
scroll to position [572, 0]
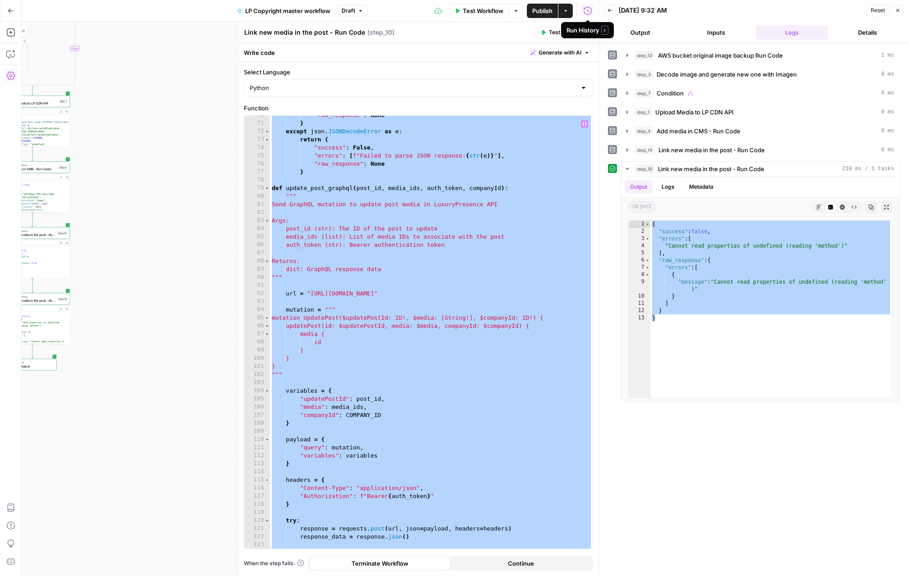
click at [380, 413] on div ""raw_response" : None } except json . JSONDecodeError as e : return { "success"…" at bounding box center [431, 335] width 323 height 449
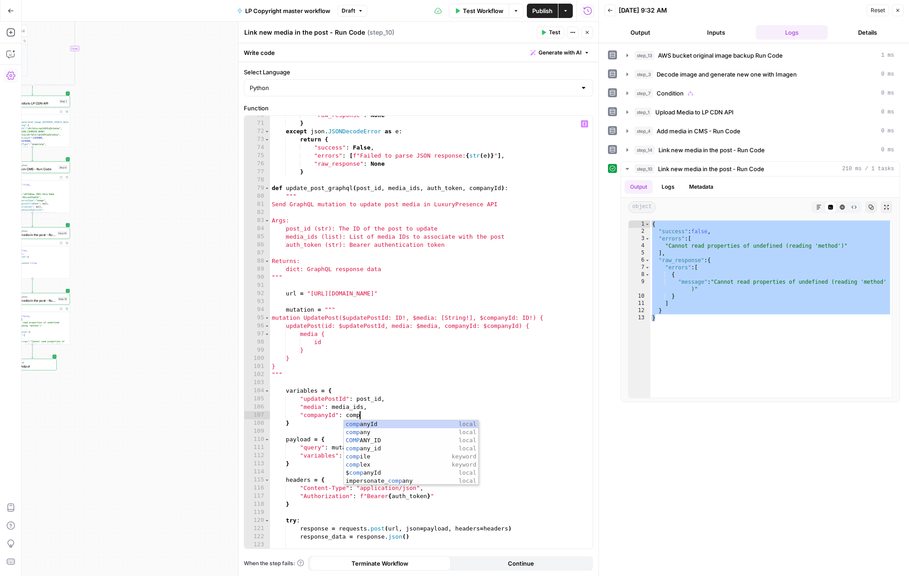
scroll to position [0, 6]
click at [548, 33] on button "Test" at bounding box center [550, 33] width 27 height 12
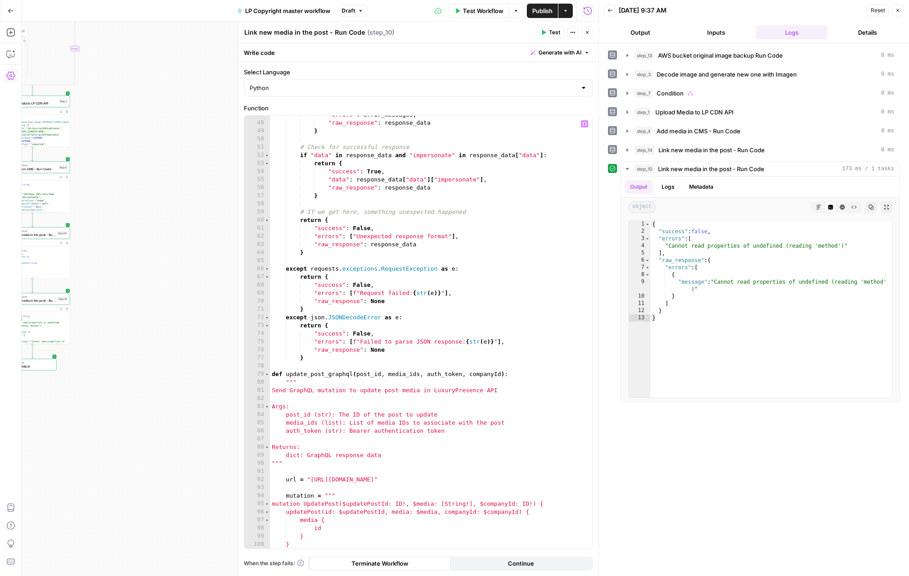
scroll to position [389, 0]
drag, startPoint x: 493, startPoint y: 372, endPoint x: 498, endPoint y: 378, distance: 7.6
click at [493, 372] on div ""errors" : error_messages , "raw_response" : response_data } # Check for succes…" at bounding box center [431, 333] width 323 height 449
click at [556, 34] on span "Test" at bounding box center [554, 32] width 11 height 8
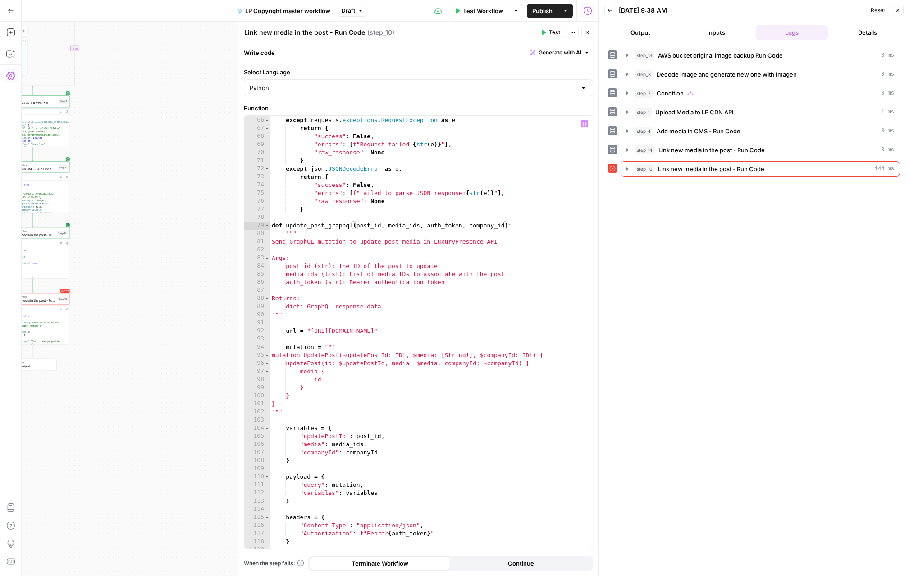
scroll to position [555, 0]
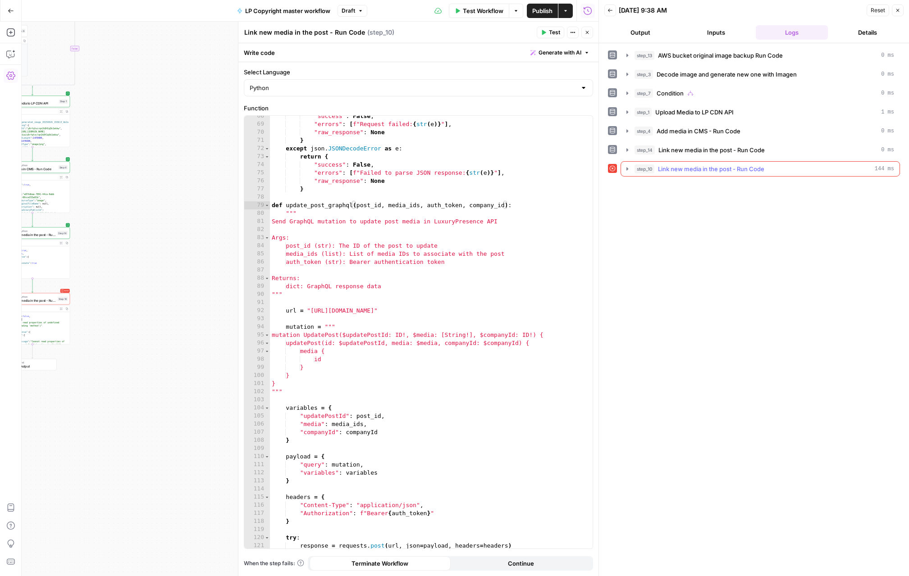
click at [626, 169] on icon "button" at bounding box center [627, 168] width 7 height 7
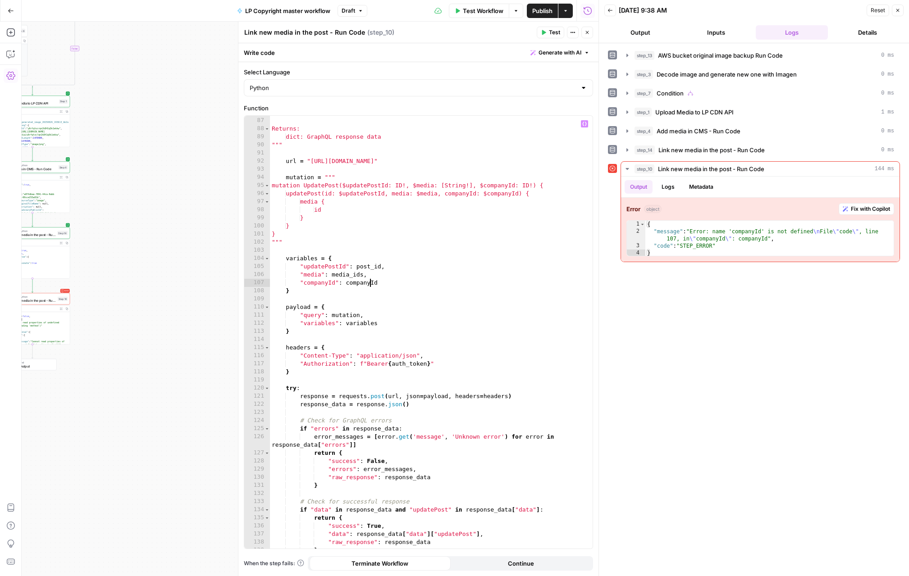
scroll to position [0, 8]
click at [370, 284] on div "auth_token (str): Bearer authentication token Returns: dict: GraphQL response d…" at bounding box center [431, 333] width 323 height 449
click at [377, 292] on div "company_ id local COMPANY_ ID local" at bounding box center [411, 304] width 134 height 32
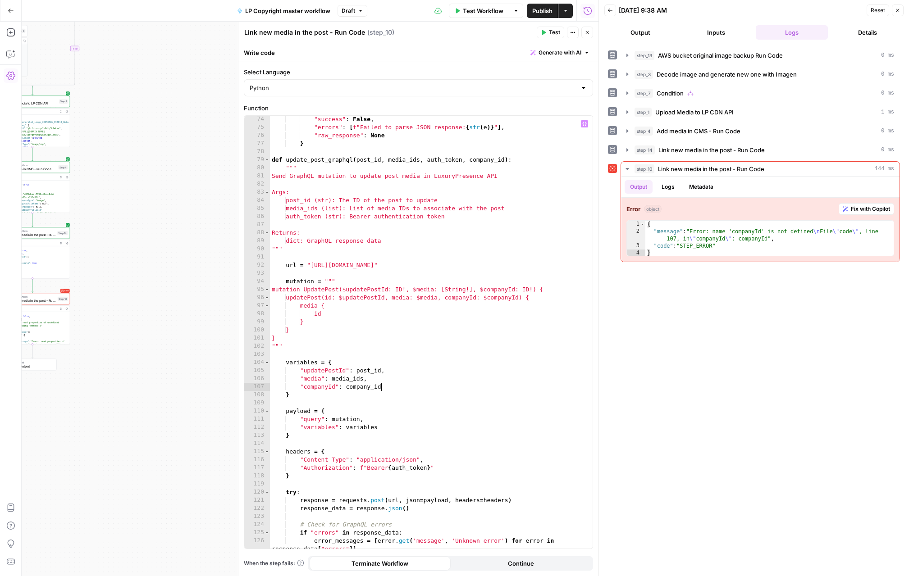
scroll to position [601, 0]
type textarea "**********"
click at [545, 33] on icon "button" at bounding box center [543, 32] width 5 height 5
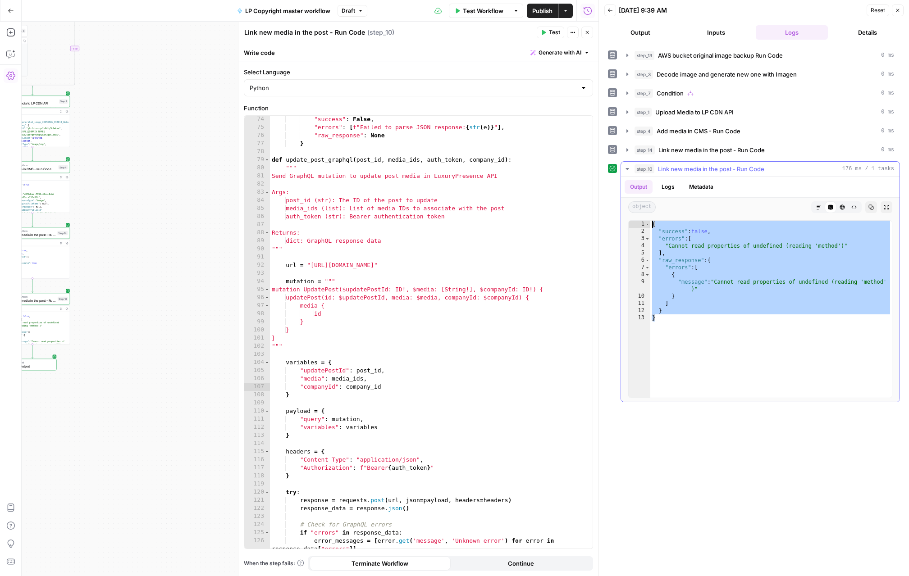
drag, startPoint x: 773, startPoint y: 344, endPoint x: 661, endPoint y: 220, distance: 167.5
click at [661, 220] on div "* 1 2 3 4 5 6 7 8 9 10 11 12 13 { "success" : false , "errors" : [ "Cannot read…" at bounding box center [760, 309] width 264 height 178
type textarea "**********"
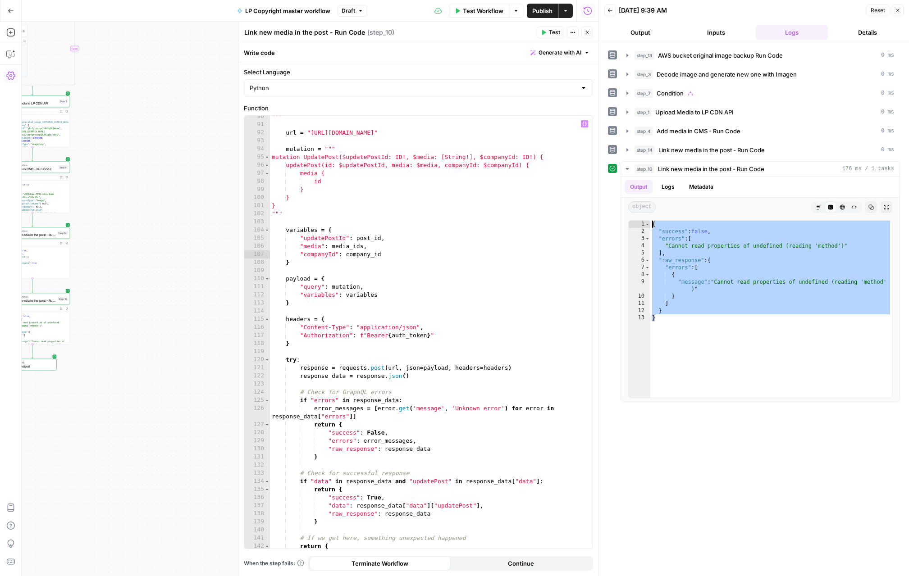
scroll to position [745, 0]
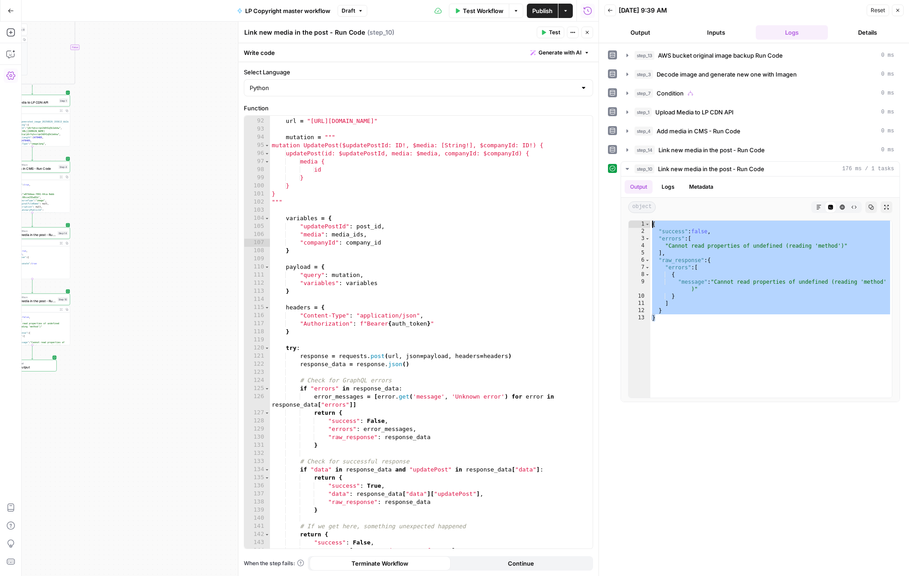
click at [589, 35] on icon "button" at bounding box center [587, 32] width 5 height 5
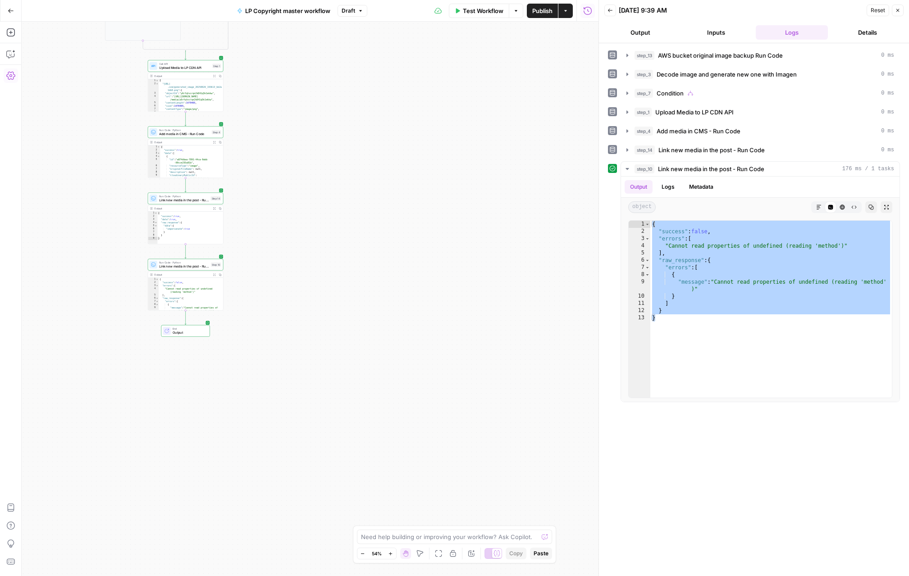
drag, startPoint x: 262, startPoint y: 279, endPoint x: 342, endPoint y: 282, distance: 80.3
click at [342, 282] on div "**********" at bounding box center [310, 299] width 577 height 555
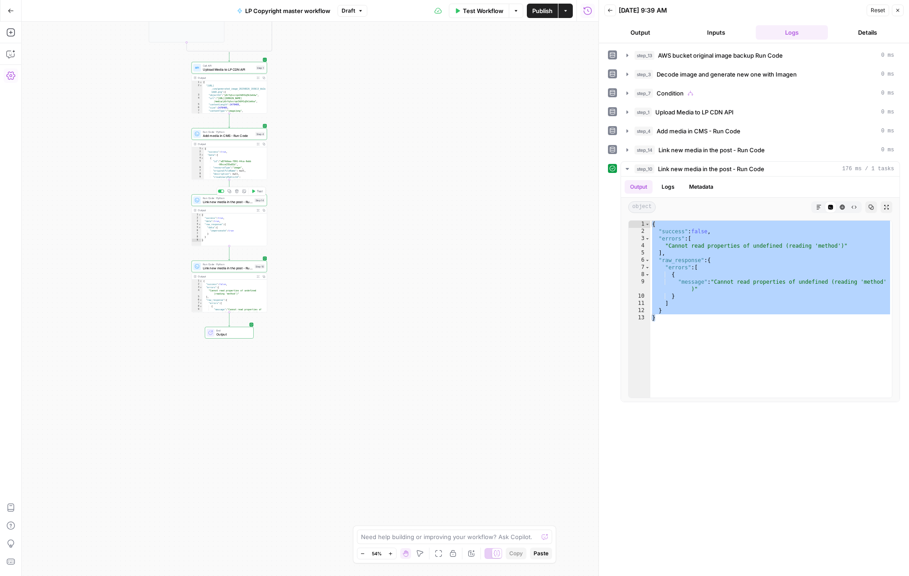
click at [223, 201] on span "Link new media in the post - Run Code" at bounding box center [228, 202] width 50 height 5
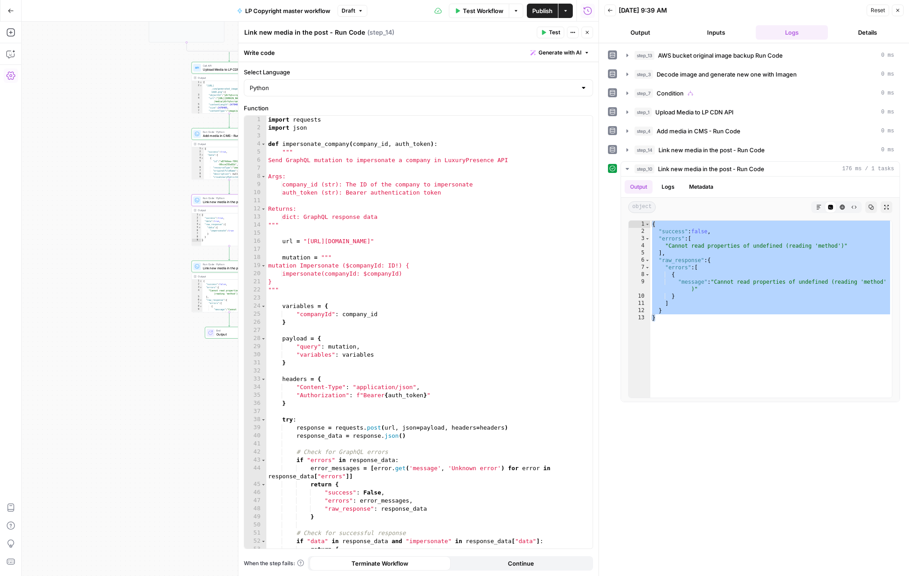
click at [544, 25] on header "Link new media in the post - Run Code Link new media in the post - Run Code ( s…" at bounding box center [418, 33] width 360 height 22
click at [545, 29] on button "Test" at bounding box center [550, 33] width 27 height 12
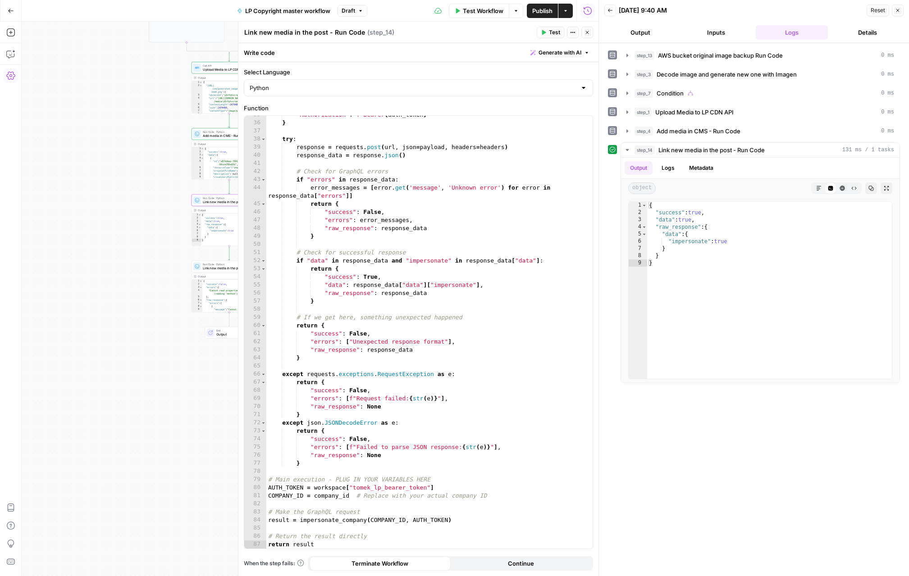
scroll to position [281, 0]
click at [363, 411] on div ""Authorization" : f"Bearer { auth_token } " } try : response = requests . post …" at bounding box center [429, 335] width 326 height 449
type textarea "**********"
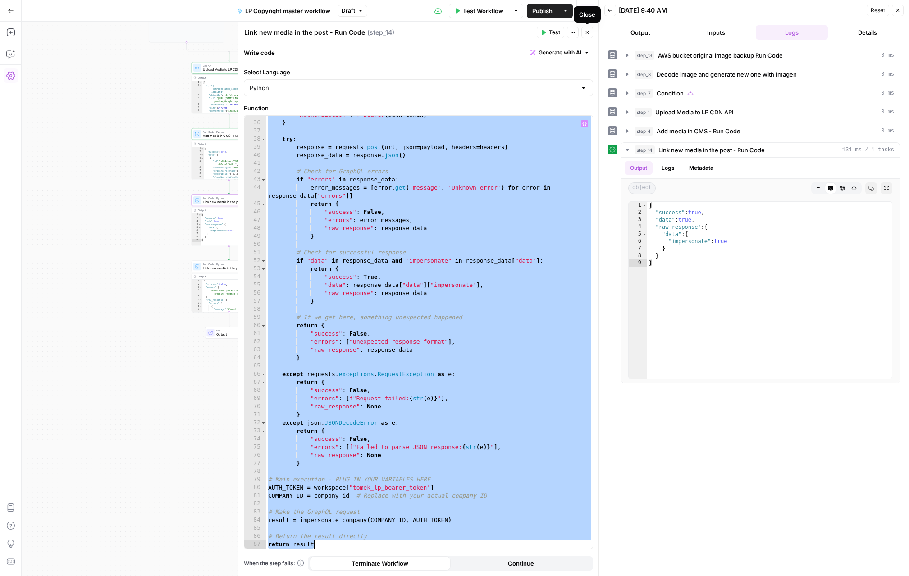
click at [585, 34] on icon "button" at bounding box center [587, 32] width 5 height 5
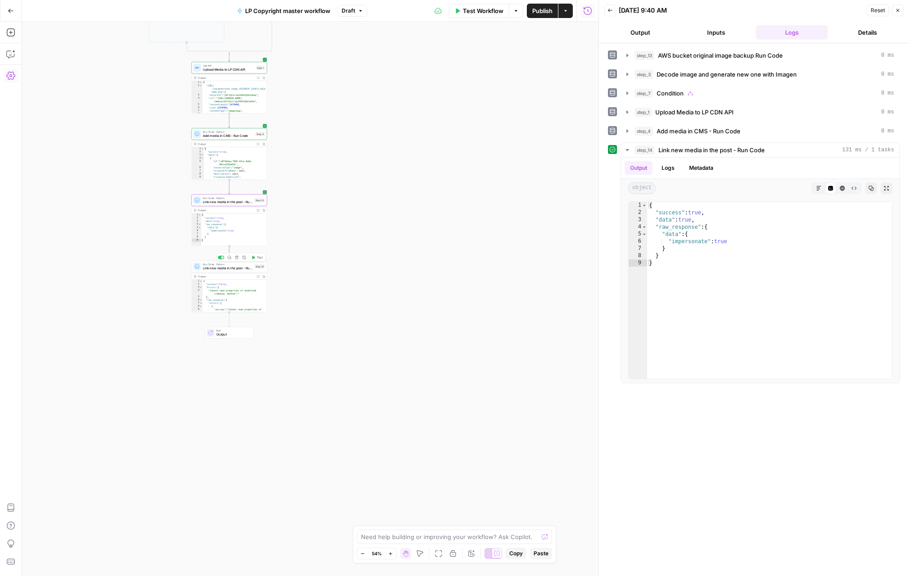
click at [245, 268] on span "Link new media in the post - Run Code" at bounding box center [228, 268] width 50 height 5
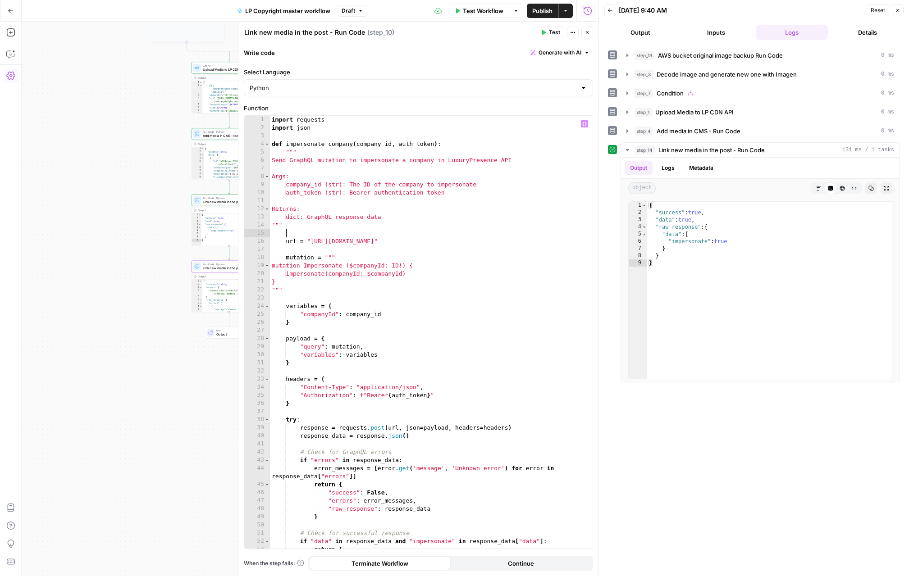
click at [364, 237] on div "import requests import json def impersonate_company ( company_id , auth_token )…" at bounding box center [431, 340] width 323 height 449
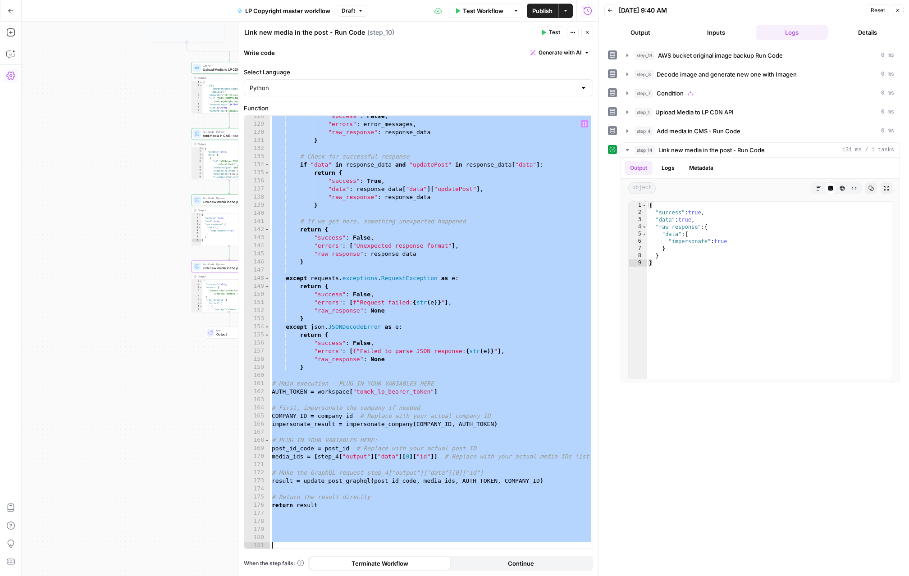
scroll to position [1052, 0]
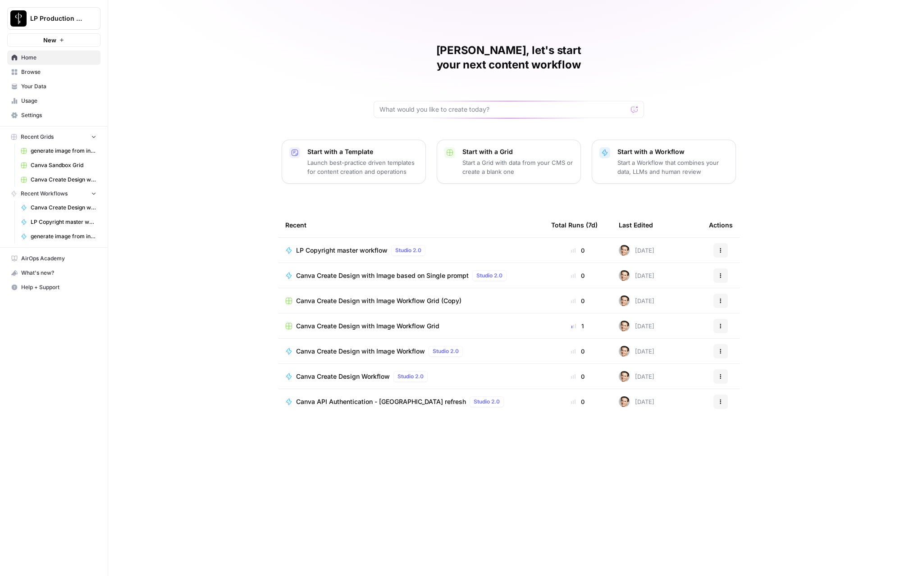
click at [37, 90] on span "Your Data" at bounding box center [58, 86] width 75 height 8
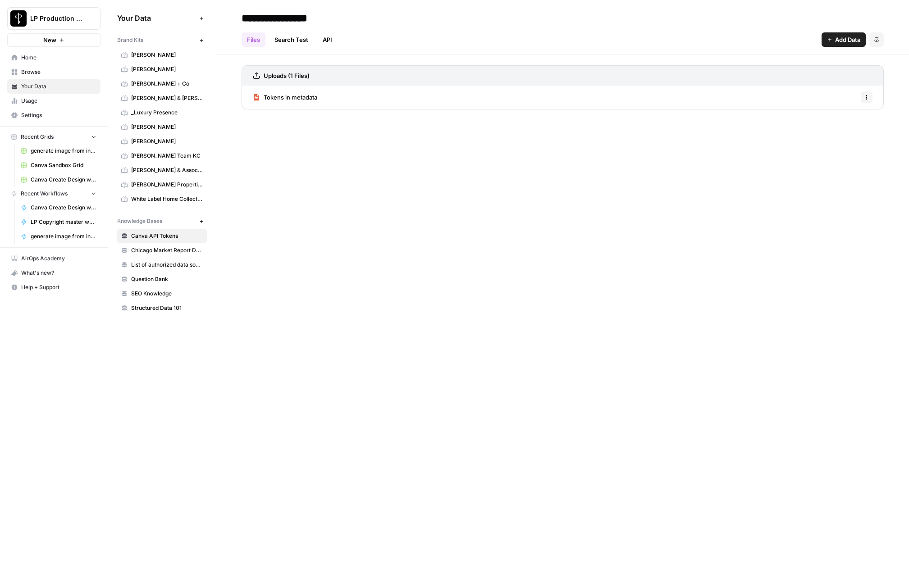
click at [63, 115] on span "Settings" at bounding box center [58, 115] width 75 height 8
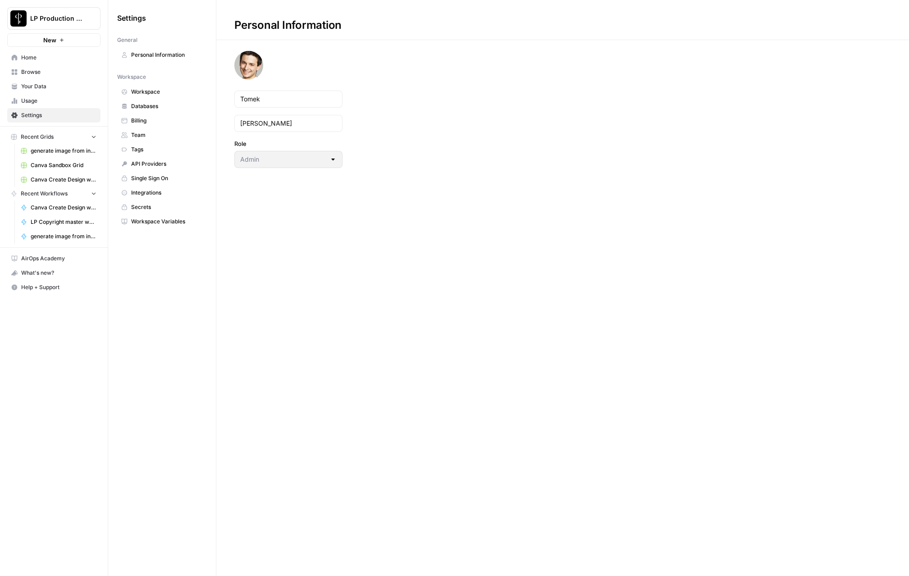
click at [146, 225] on span "Workspace Variables" at bounding box center [167, 222] width 72 height 8
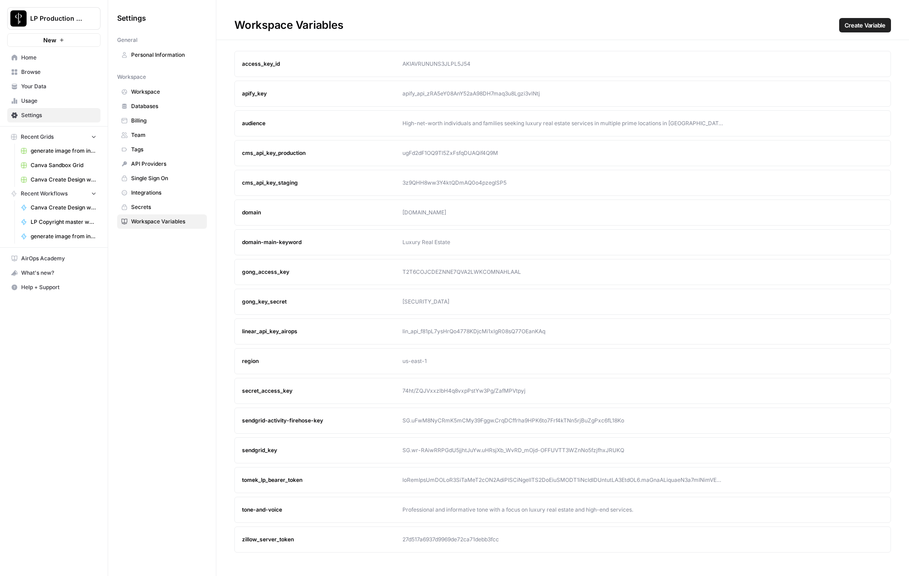
click at [855, 479] on button "Edit" at bounding box center [859, 480] width 14 height 14
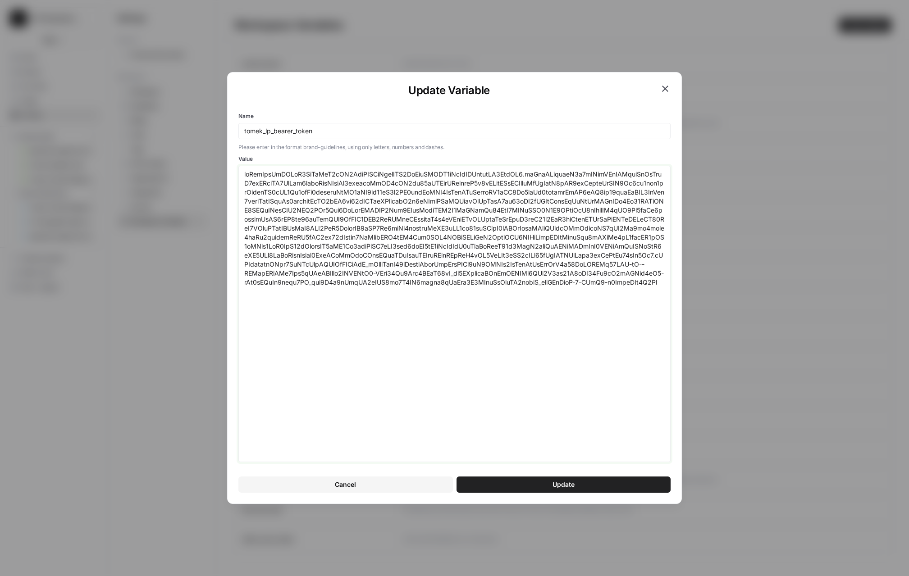
click at [432, 224] on textarea "Value" at bounding box center [454, 314] width 421 height 288
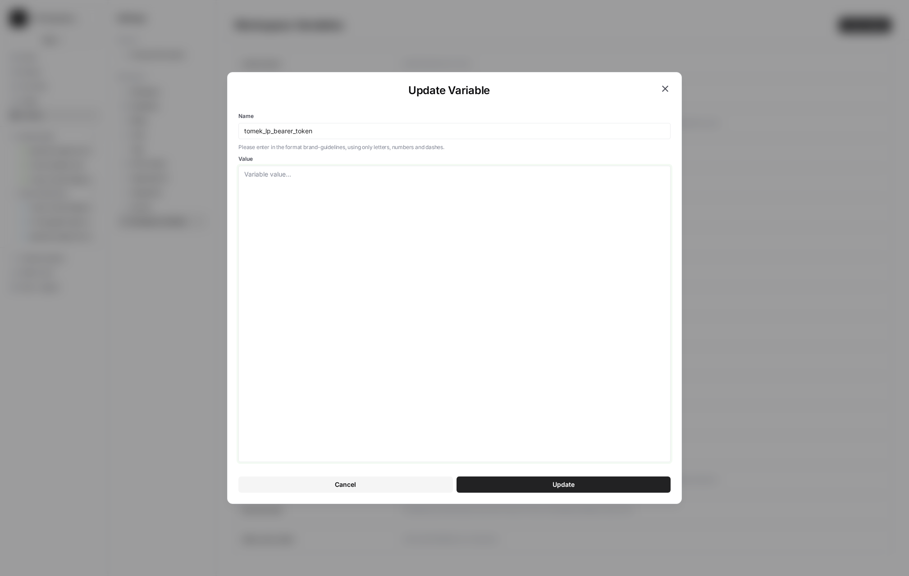
paste textarea "eyJhbGciOiJSUzI1NiIsInR5cCI6IkpXVCIsImtpZCI6ImFydEFXRV9rTzVlZHByeldNZ3ZodSJ9.ey…"
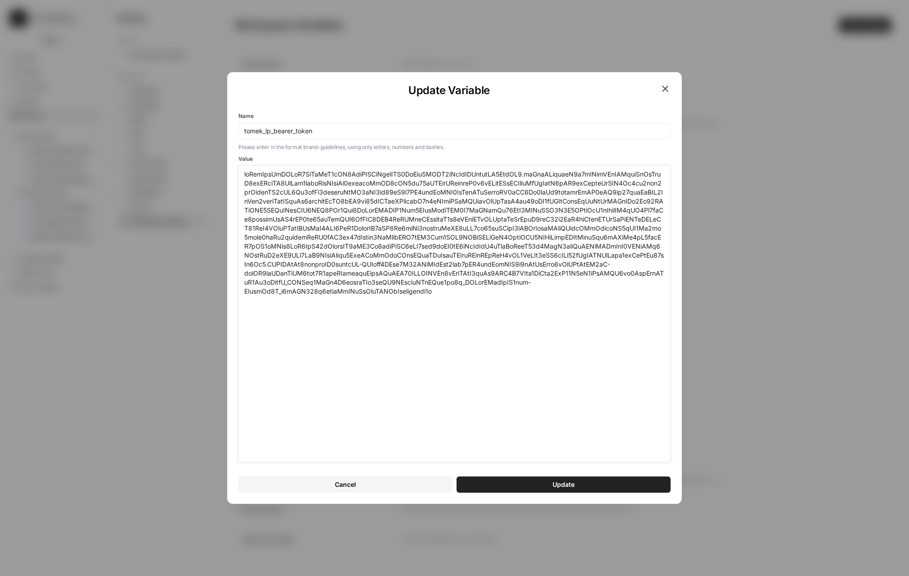
type textarea "eyJhbGciOiJSUzI1NiIsInR5cCI6IkpXVCIsImtpZCI6ImFydEFXRV9rTzVlZHByeldNZ3ZodSJ9.ey…"
click at [572, 487] on span "Update" at bounding box center [564, 484] width 22 height 9
